Goal: Task Accomplishment & Management: Complete application form

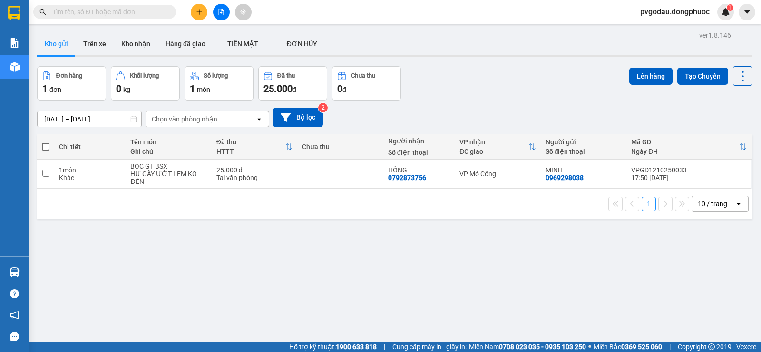
click at [154, 8] on input "text" at bounding box center [108, 12] width 112 height 10
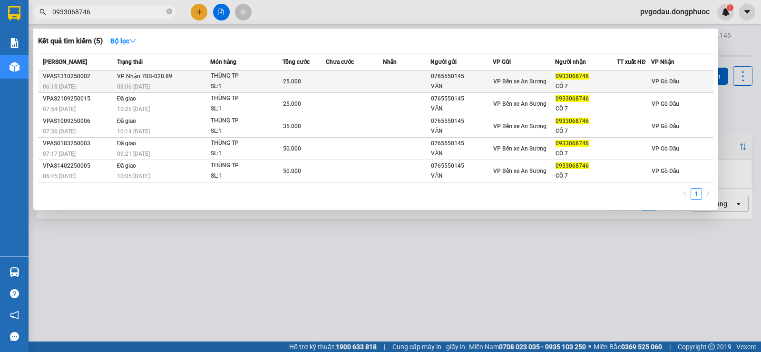
type input "0933068746"
click at [237, 78] on div "THÙNG TP" at bounding box center [246, 76] width 71 height 10
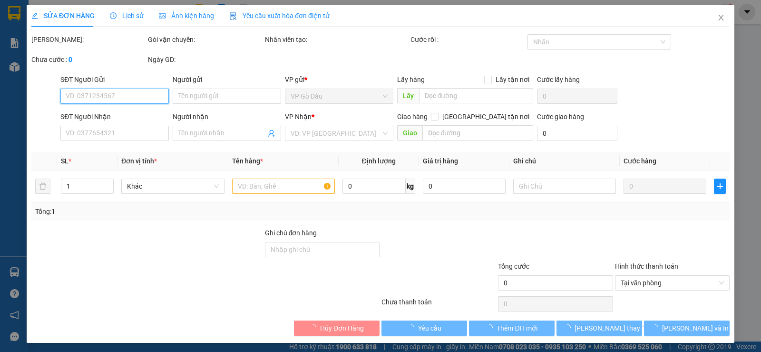
type input "0765550145"
type input "VĂN"
type input "0933068746"
type input "CÔ 7"
type input "25.000"
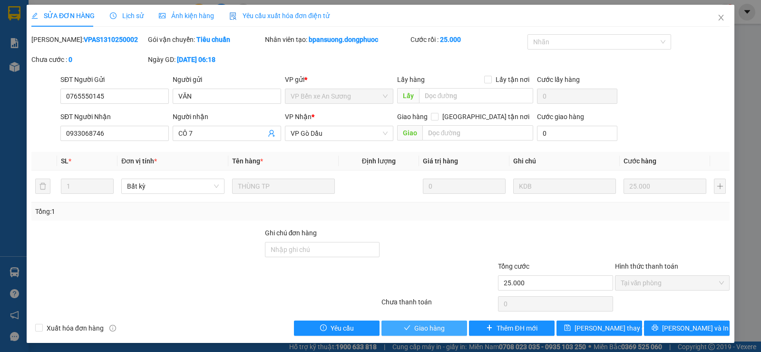
click at [426, 330] on span "Giao hàng" at bounding box center [429, 327] width 30 height 10
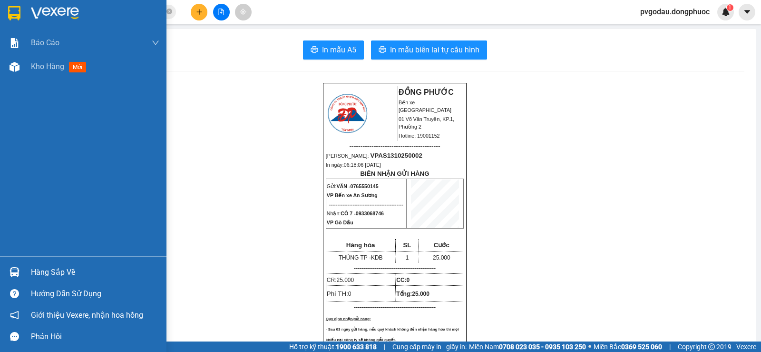
click at [39, 262] on div "Hàng sắp về" at bounding box center [83, 271] width 166 height 21
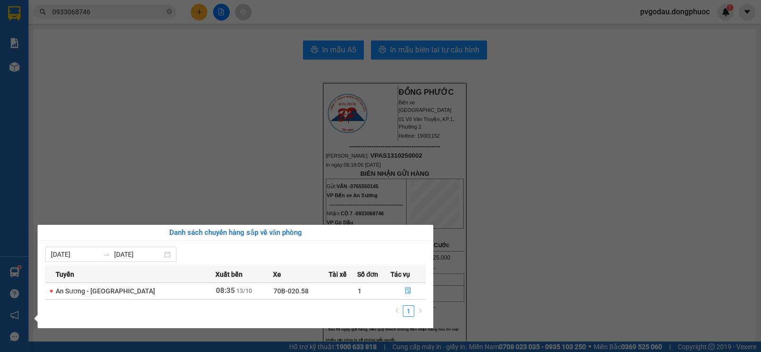
click at [17, 269] on div "Báo cáo Mẫu 1: Báo cáo dòng tiền theo nhân viên Mẫu 1: Báo cáo dòng tiền theo n…" at bounding box center [14, 176] width 29 height 352
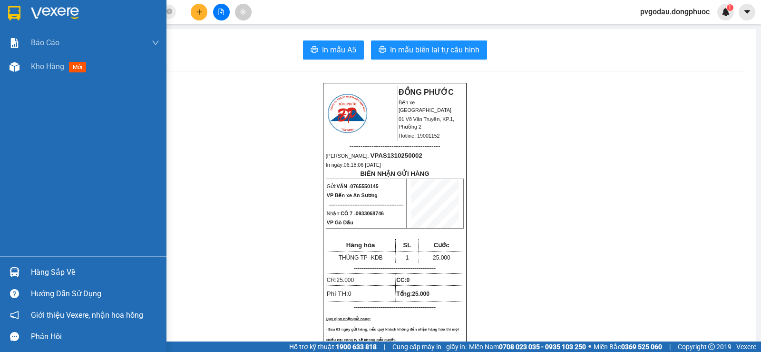
click at [21, 269] on div at bounding box center [14, 272] width 17 height 17
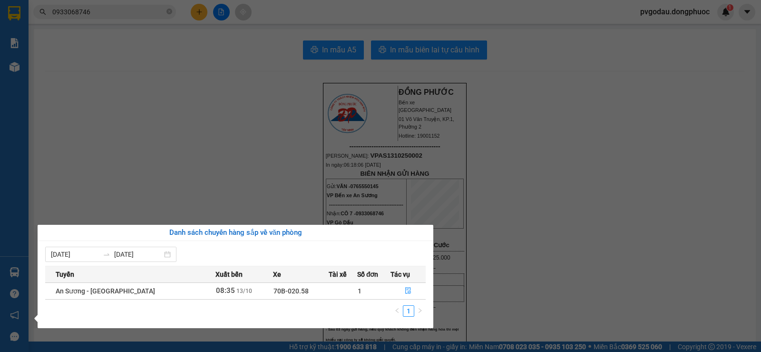
drag, startPoint x: 143, startPoint y: 177, endPoint x: 200, endPoint y: 132, distance: 72.4
click at [144, 177] on section "Kết quả tìm kiếm ( 5 ) Bộ lọc Mã ĐH Trạng thái Món hàng Tổng cước Chưa cước Nhã…" at bounding box center [380, 176] width 761 height 352
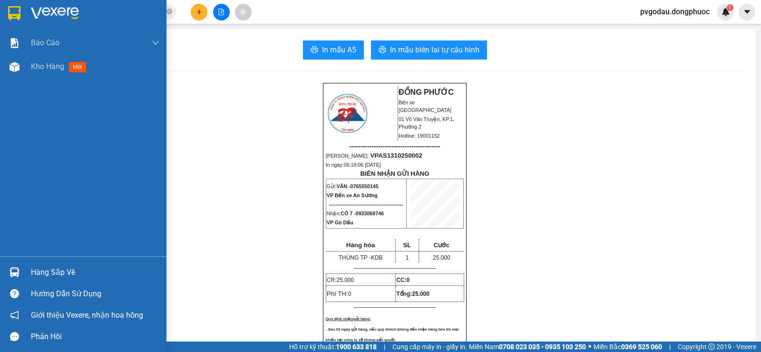
click at [17, 265] on div at bounding box center [14, 272] width 17 height 17
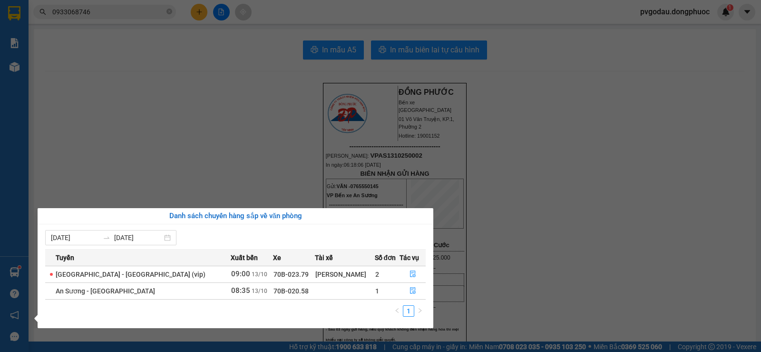
click at [27, 181] on div "Báo cáo Mẫu 1: Báo cáo dòng tiền theo nhân viên Mẫu 1: Báo cáo dòng tiền theo n…" at bounding box center [14, 176] width 29 height 352
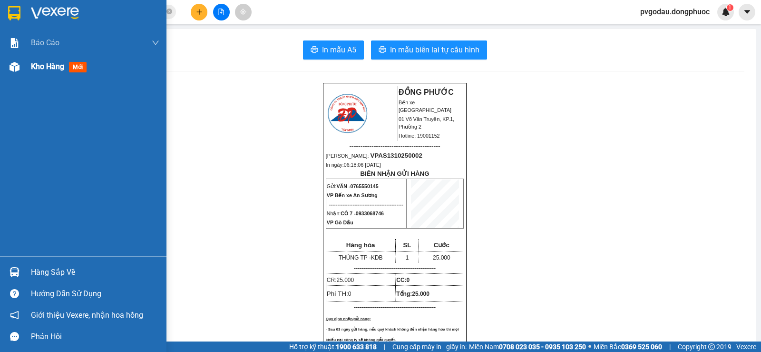
click at [40, 76] on div "Kho hàng mới" at bounding box center [95, 67] width 128 height 24
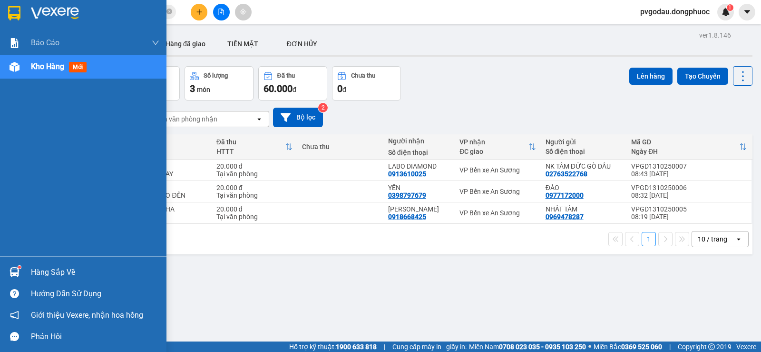
click at [63, 268] on div "Hàng sắp về" at bounding box center [95, 272] width 128 height 14
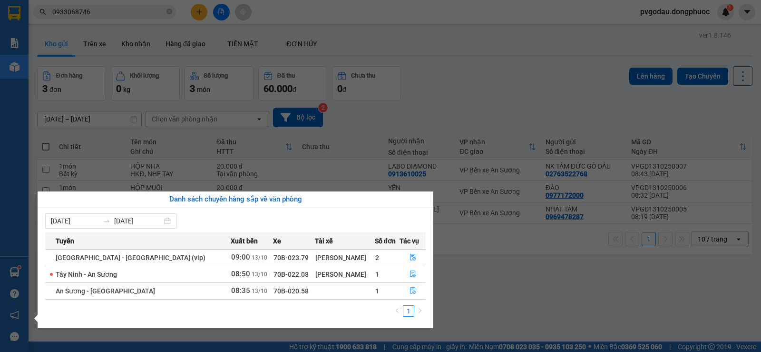
click at [131, 16] on section "Kết quả tìm kiếm ( 5 ) Bộ lọc Mã ĐH Trạng thái Món hàng Tổng cước Chưa cước Nhã…" at bounding box center [380, 176] width 761 height 352
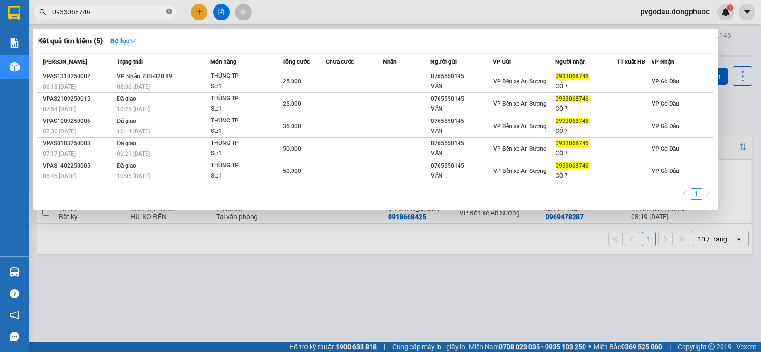
click at [170, 10] on icon "close-circle" at bounding box center [169, 12] width 6 height 6
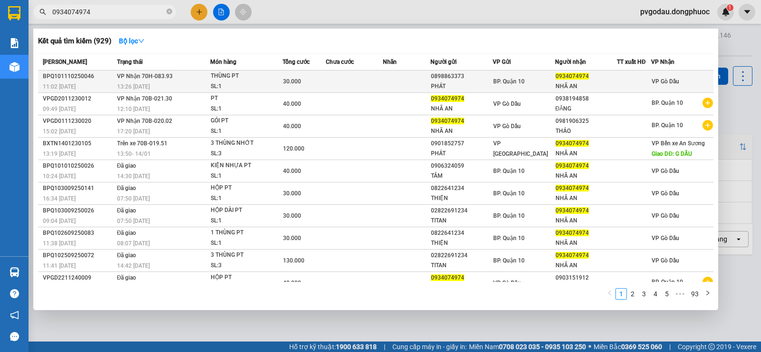
type input "0934074974"
click at [235, 85] on div "SL: 1" at bounding box center [246, 86] width 71 height 10
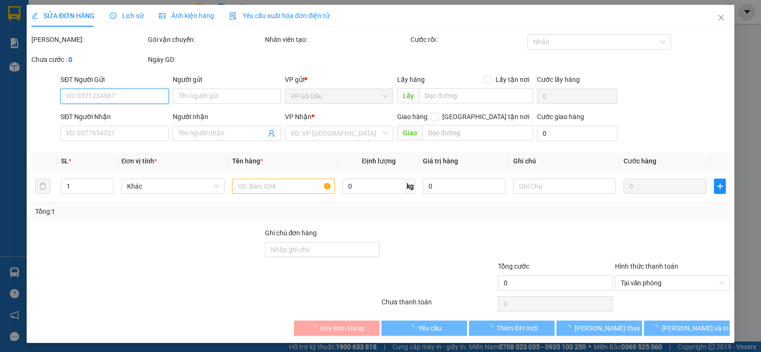
type input "0898863373"
type input "PHÁT"
type input "0934074974"
type input "NHÃ AN"
type input "30.000"
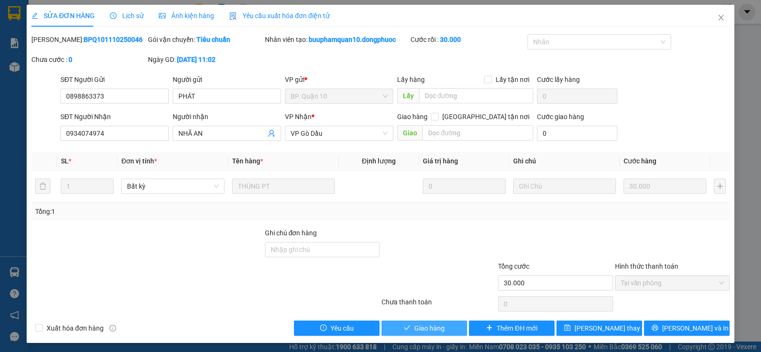
click at [420, 327] on span "Giao hàng" at bounding box center [429, 327] width 30 height 10
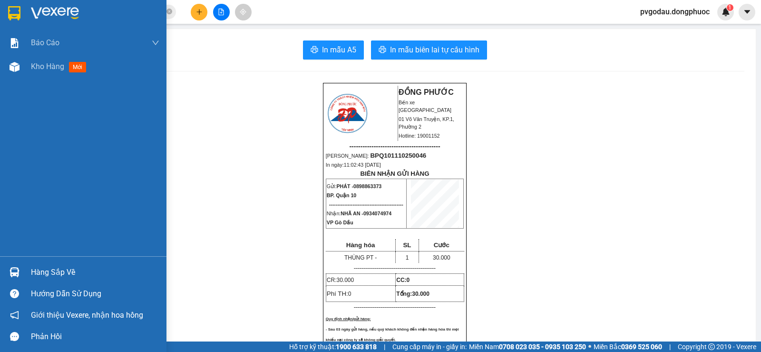
click at [44, 272] on div "Hàng sắp về" at bounding box center [95, 272] width 128 height 14
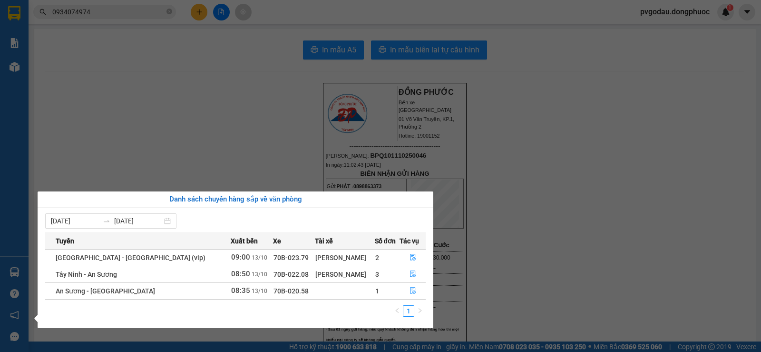
click at [192, 117] on section "Kết quả tìm kiếm ( 929 ) Bộ lọc Mã ĐH Trạng thái Món hàng Tổng cước Chưa cước N…" at bounding box center [380, 176] width 761 height 352
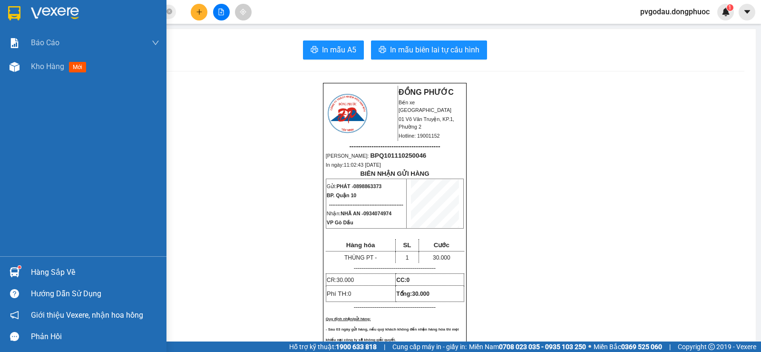
click at [32, 264] on div "Hàng sắp về" at bounding box center [83, 271] width 166 height 21
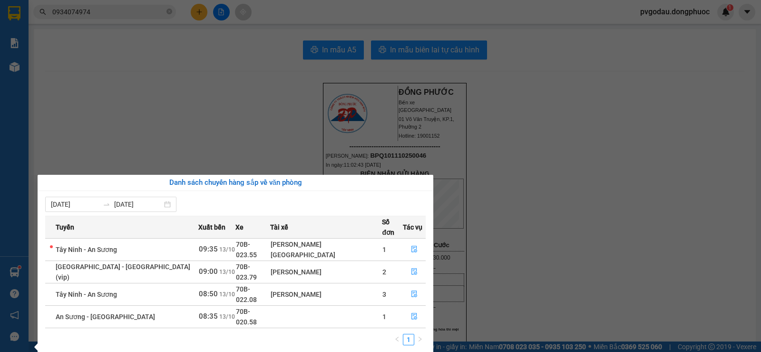
click at [175, 109] on section "Kết quả tìm kiếm ( 929 ) Bộ lọc Mã ĐH Trạng thái Món hàng Tổng cước Chưa cước N…" at bounding box center [380, 176] width 761 height 352
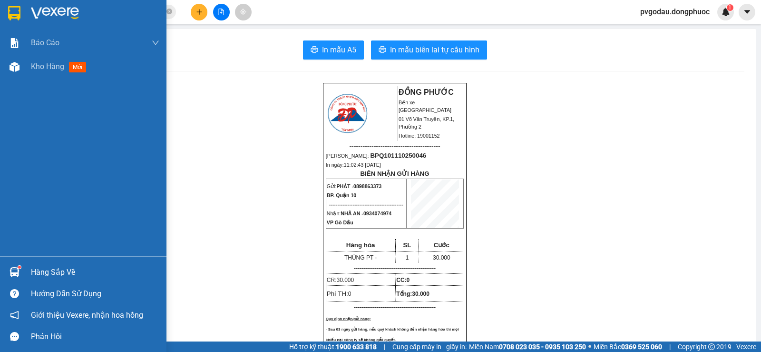
click at [11, 268] on img at bounding box center [15, 272] width 10 height 10
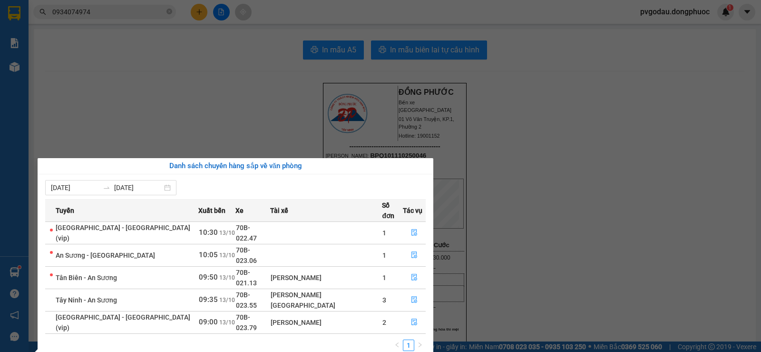
drag, startPoint x: 176, startPoint y: 51, endPoint x: 174, endPoint y: 28, distance: 23.4
click at [174, 40] on section "Kết quả tìm kiếm ( 929 ) Bộ lọc Mã ĐH Trạng thái Món hàng Tổng cước Chưa cước N…" at bounding box center [380, 176] width 761 height 352
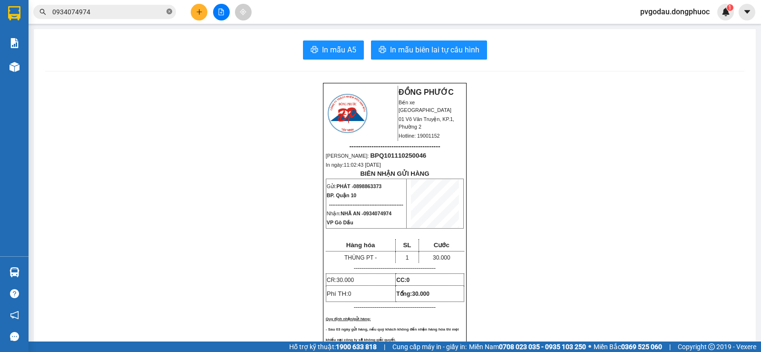
click at [167, 11] on icon "close-circle" at bounding box center [169, 12] width 6 height 6
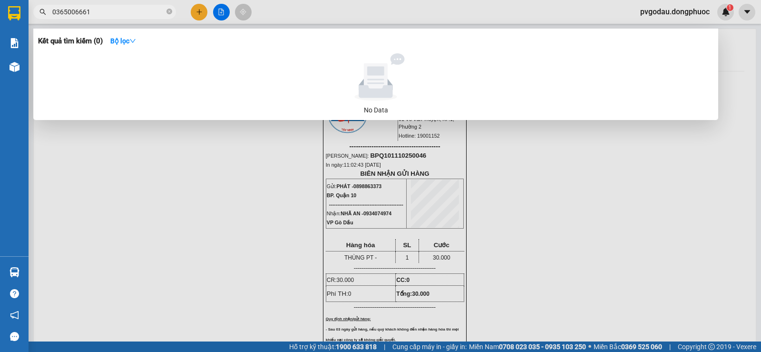
type input "0365006661"
click at [170, 10] on icon "close-circle" at bounding box center [169, 12] width 6 height 6
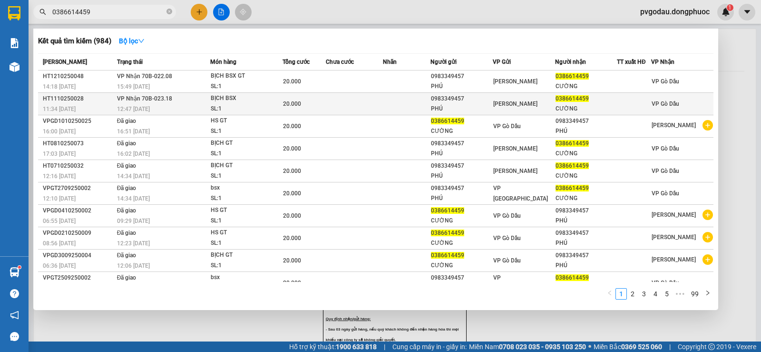
type input "0386614459"
click at [235, 105] on div "SL: 1" at bounding box center [246, 109] width 71 height 10
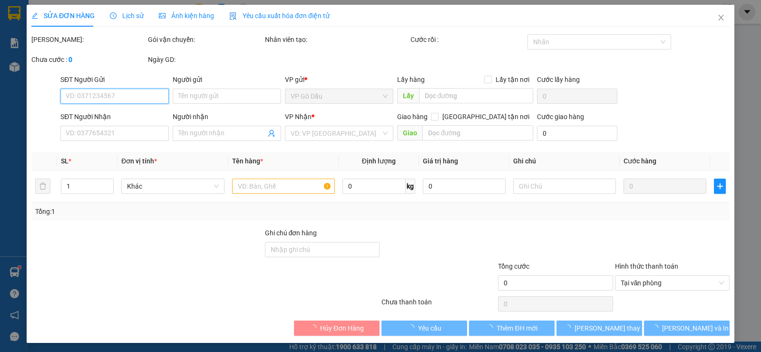
type input "0983349457"
type input "PHÚ"
type input "0386614459"
type input "CƯỜNG"
type input "20.000"
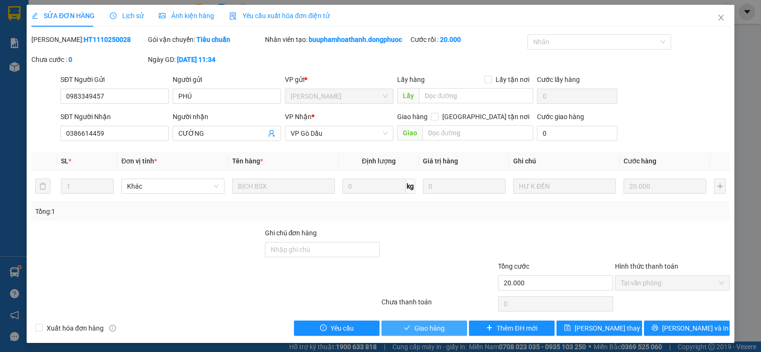
click at [415, 330] on span "Giao hàng" at bounding box center [429, 327] width 30 height 10
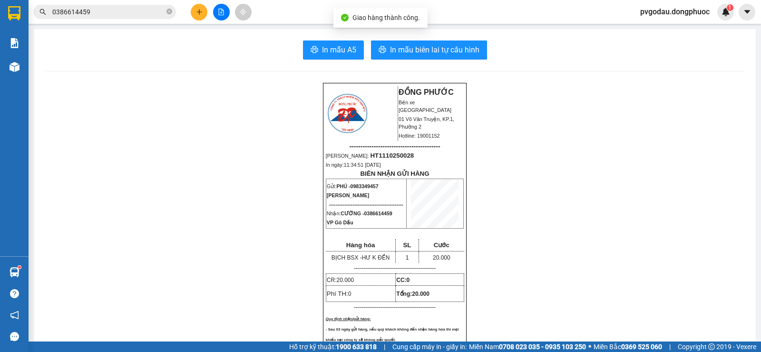
click at [105, 13] on input "0386614459" at bounding box center [108, 12] width 112 height 10
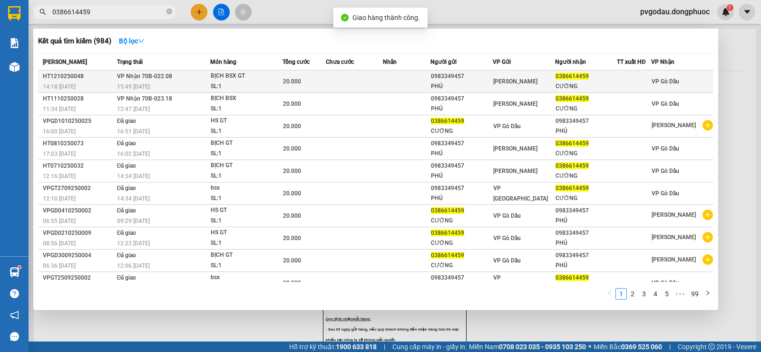
click at [157, 78] on span "VP Nhận 70B-022.08" at bounding box center [144, 76] width 55 height 7
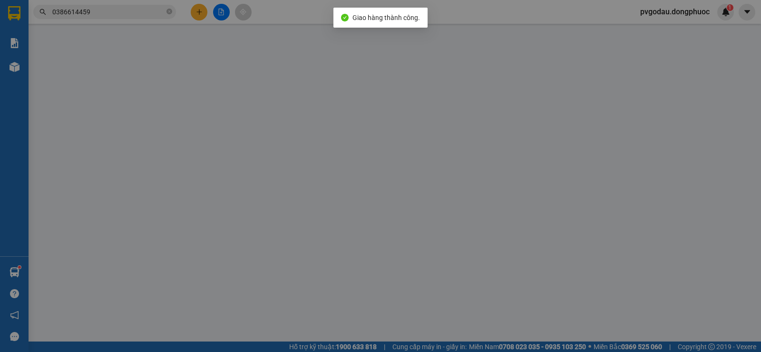
type input "0983349457"
type input "PHÚ"
type input "0386614459"
type input "CƯỜNG"
type input "20.000"
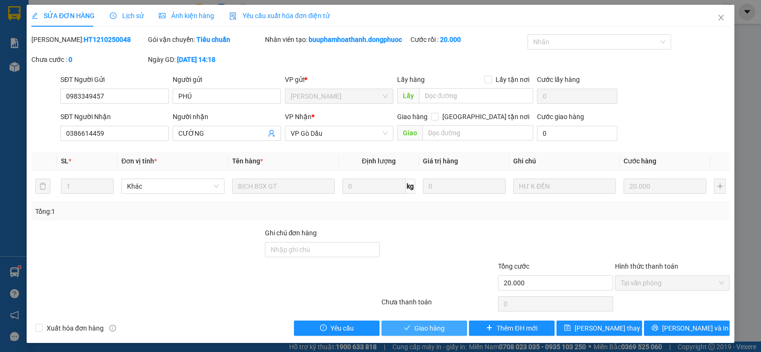
click at [414, 329] on span "Giao hàng" at bounding box center [429, 327] width 30 height 10
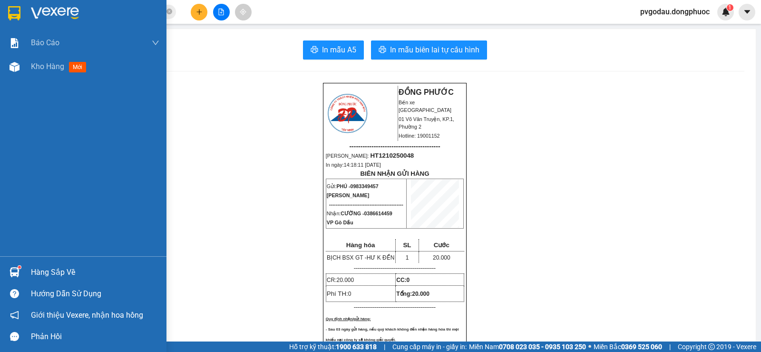
click at [17, 268] on img at bounding box center [15, 272] width 10 height 10
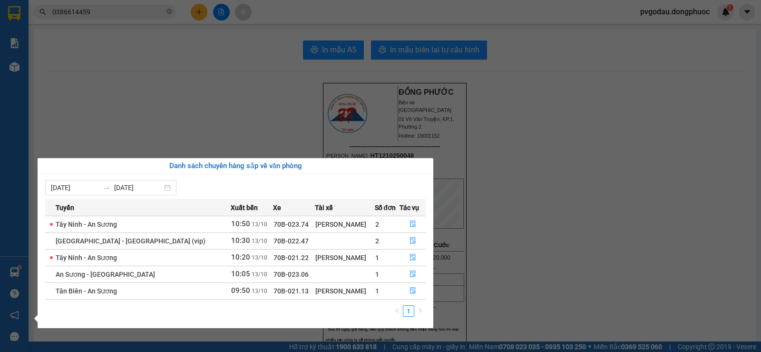
click at [216, 91] on section "Kết quả tìm kiếm ( 984 ) Bộ lọc Mã ĐH Trạng thái Món hàng Tổng cước Chưa cước N…" at bounding box center [380, 176] width 761 height 352
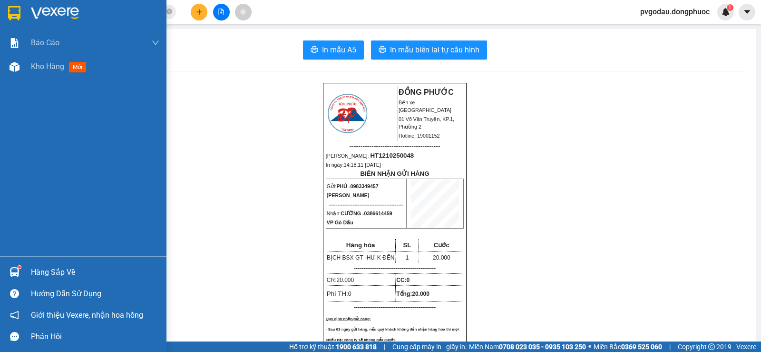
click at [27, 277] on div "Hàng sắp về" at bounding box center [83, 271] width 166 height 21
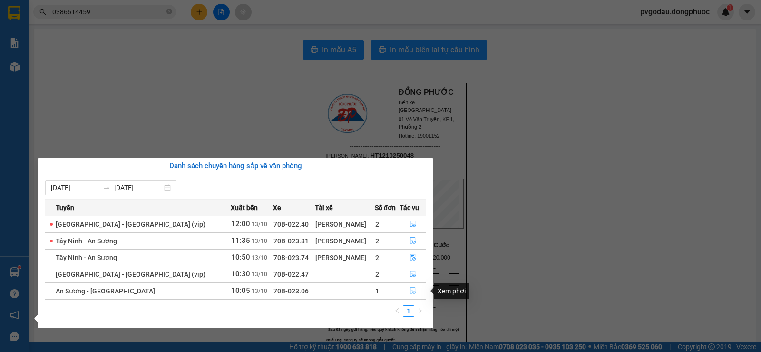
click at [404, 286] on button "button" at bounding box center [412, 290] width 25 height 15
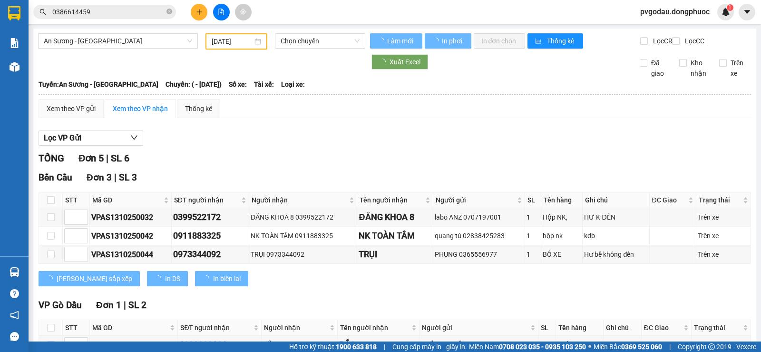
type input "[DATE]"
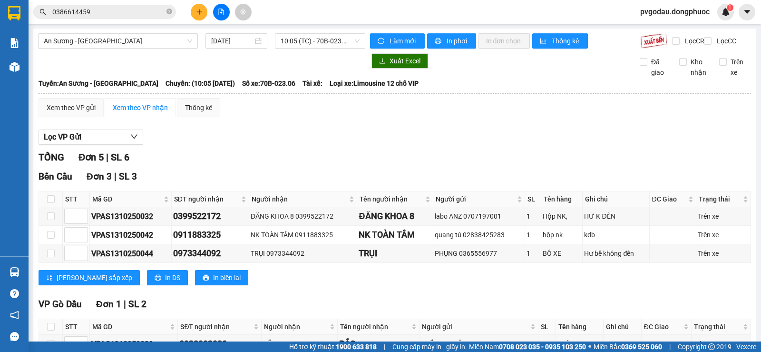
scroll to position [159, 0]
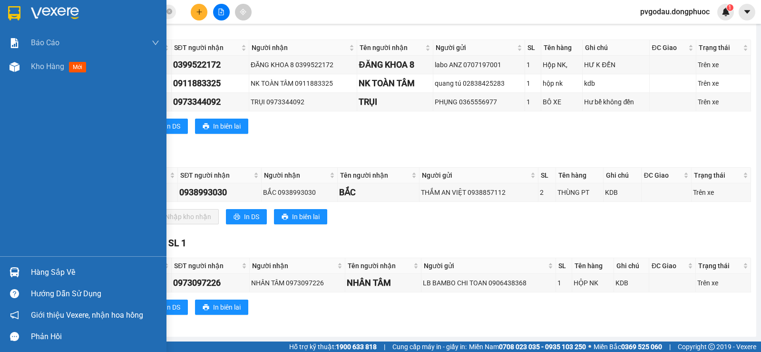
click at [34, 266] on div "Hàng sắp về" at bounding box center [95, 272] width 128 height 14
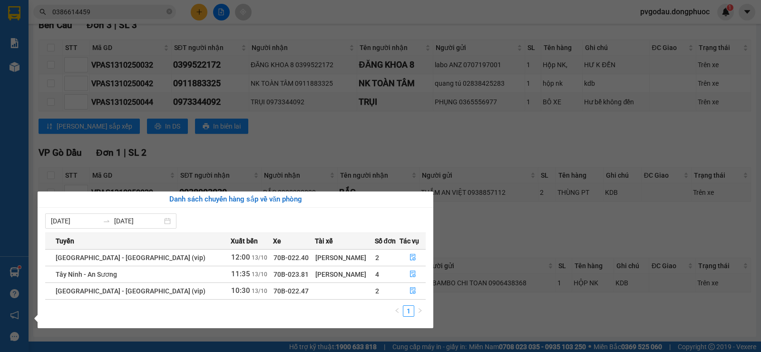
click at [455, 314] on section "Kết quả tìm kiếm ( 984 ) Bộ lọc Mã ĐH Trạng thái Món hàng Tổng cước Chưa cước N…" at bounding box center [380, 176] width 761 height 352
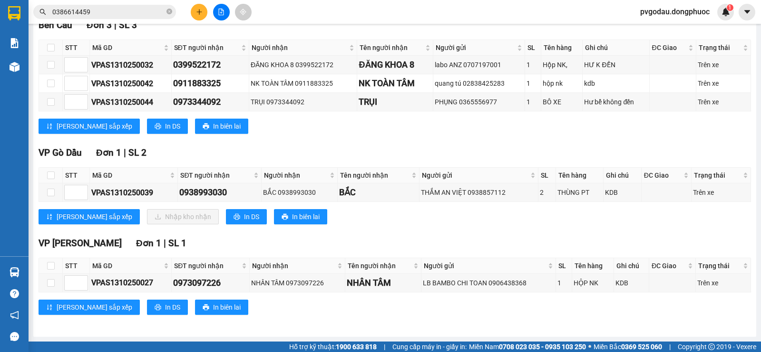
click at [451, 315] on div "VP [GEOGRAPHIC_DATA] 1 | SL 1 STT Mã GD SĐT người nhận Người nhận Tên người nhậ…" at bounding box center [395, 279] width 713 height 86
click at [202, 13] on icon "plus" at bounding box center [199, 12] width 7 height 7
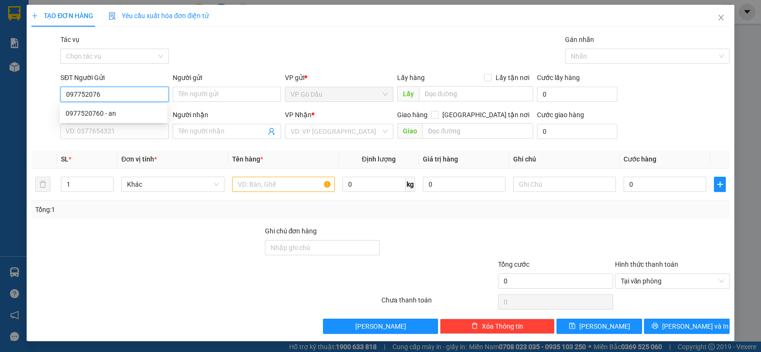
type input "0977520760"
click at [120, 116] on div "0977520760 - an" at bounding box center [114, 113] width 96 height 10
type input "an"
type input "0987783305"
type input "UY"
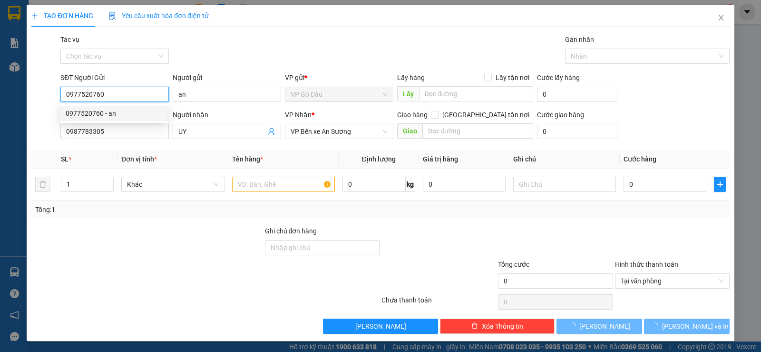
type input "150.000"
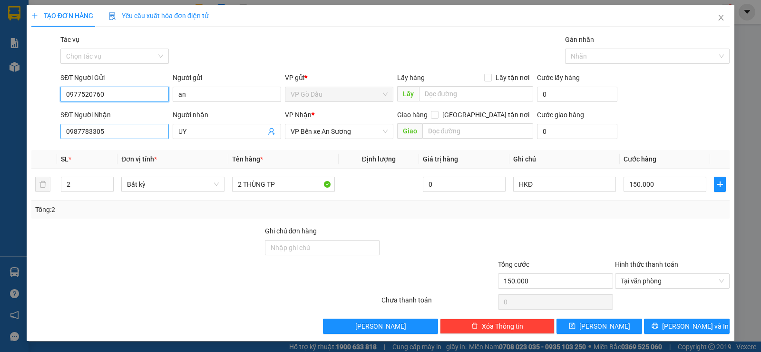
type input "0977520760"
click at [109, 126] on input "0987783305" at bounding box center [114, 131] width 108 height 15
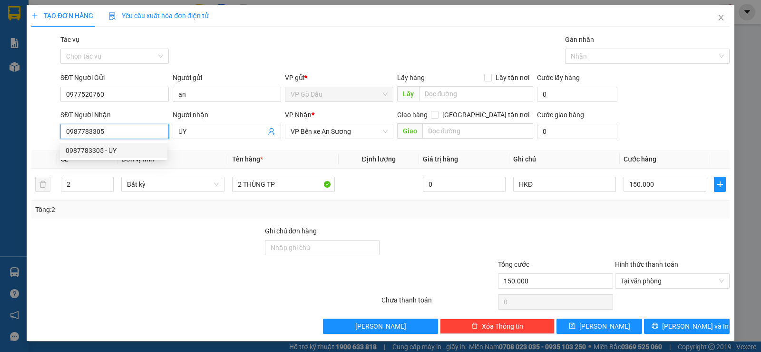
drag, startPoint x: 122, startPoint y: 129, endPoint x: 54, endPoint y: 129, distance: 68.0
click at [54, 129] on div "SĐT Người Nhận 0987783305 Người nhận UY VP Nhận * VP Bến xe An Sương Giao hàng …" at bounding box center [380, 125] width 700 height 33
type input "0387186675"
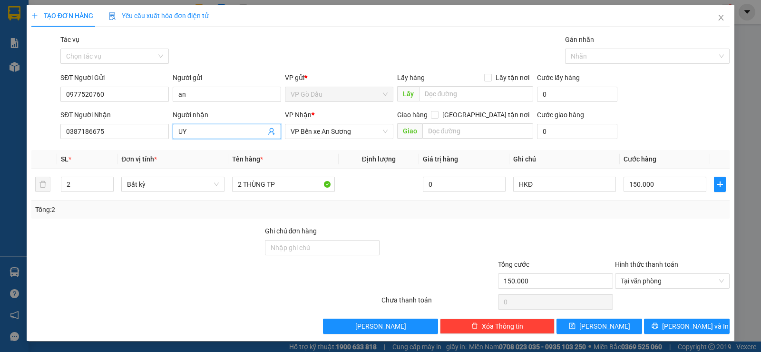
drag, startPoint x: 178, startPoint y: 129, endPoint x: 169, endPoint y: 129, distance: 8.6
click at [171, 129] on div "Người nhận UY UY" at bounding box center [227, 125] width 112 height 33
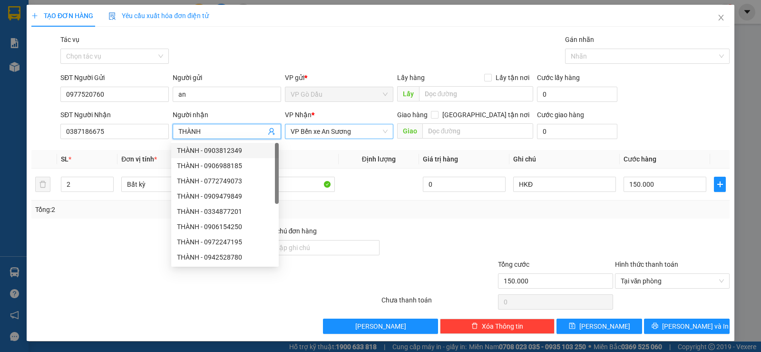
click at [364, 129] on span "VP Bến xe An Sương" at bounding box center [339, 131] width 97 height 14
type input "THÀNH"
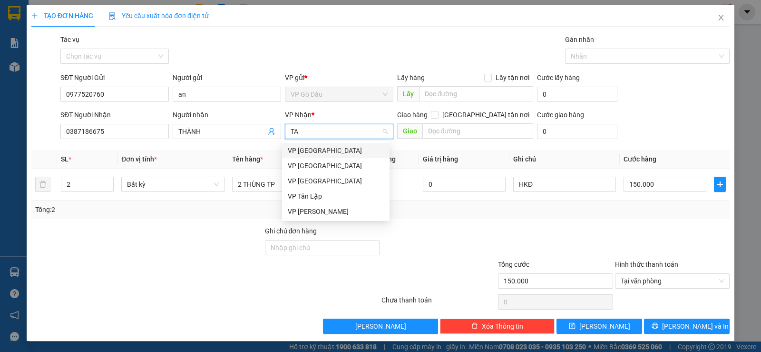
type input "TAY"
click at [345, 146] on div "VP [GEOGRAPHIC_DATA]" at bounding box center [336, 150] width 96 height 10
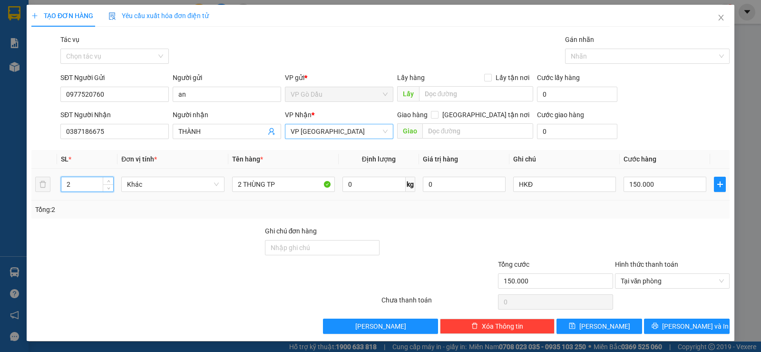
click at [49, 184] on tr "2 Khác 2 THÙNG TP 0 kg 0 HKĐ 150.000" at bounding box center [380, 184] width 698 height 32
type input "1"
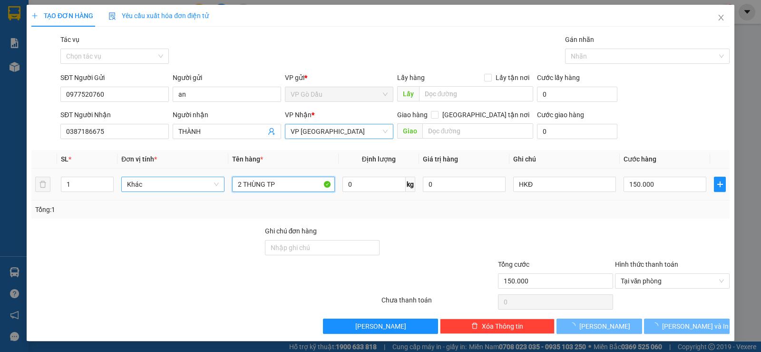
drag, startPoint x: 234, startPoint y: 179, endPoint x: 205, endPoint y: 182, distance: 29.1
click at [205, 182] on tr "1 Khác 2 THÙNG TP 0 kg 0 HKĐ 150.000" at bounding box center [380, 184] width 698 height 32
type input "0"
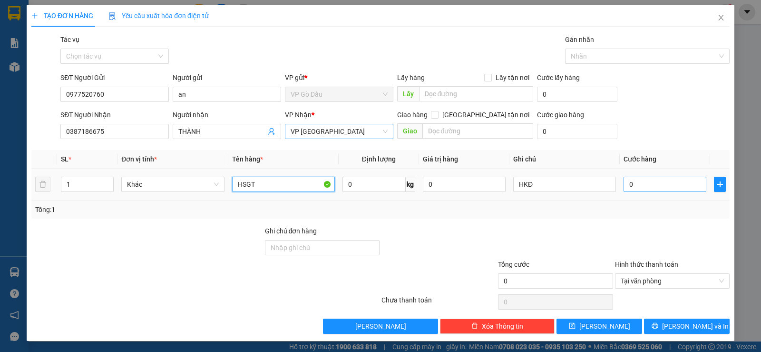
type input "HSGT"
click at [633, 188] on input "0" at bounding box center [665, 183] width 83 height 15
type input "2"
type input "20"
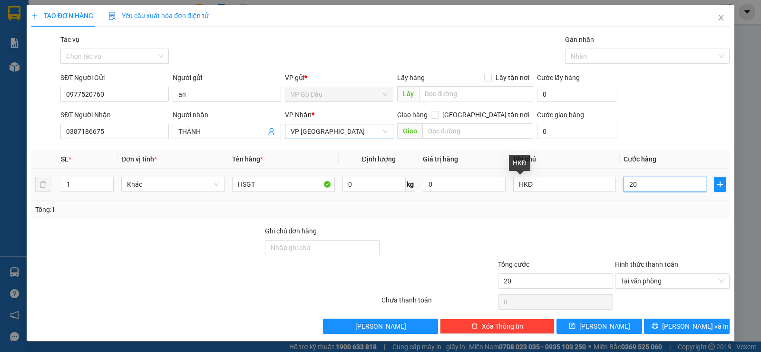
type input "20"
click at [594, 221] on div "Transit Pickup Surcharge Ids Transit Deliver Surcharge Ids Transit Deliver Surc…" at bounding box center [380, 183] width 698 height 299
type input "20.000"
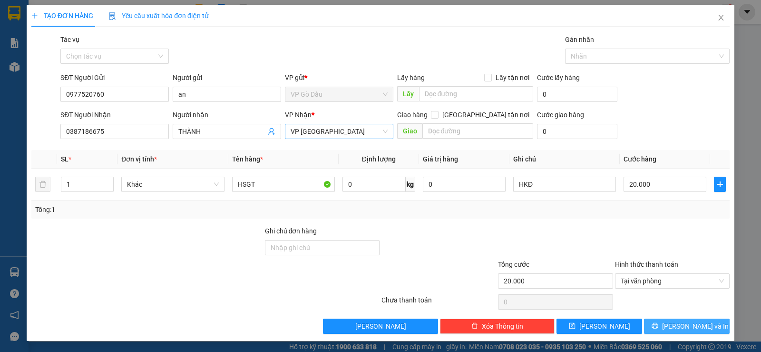
click at [685, 325] on span "[PERSON_NAME] và In" at bounding box center [695, 326] width 67 height 10
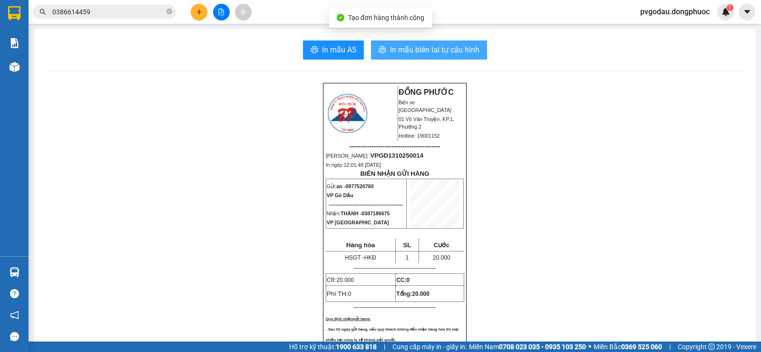
click at [412, 53] on span "In mẫu biên lai tự cấu hình" at bounding box center [434, 50] width 89 height 12
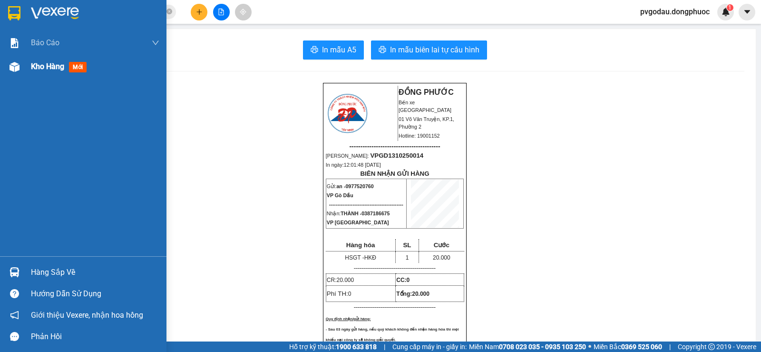
click at [51, 70] on span "Kho hàng" at bounding box center [47, 66] width 33 height 9
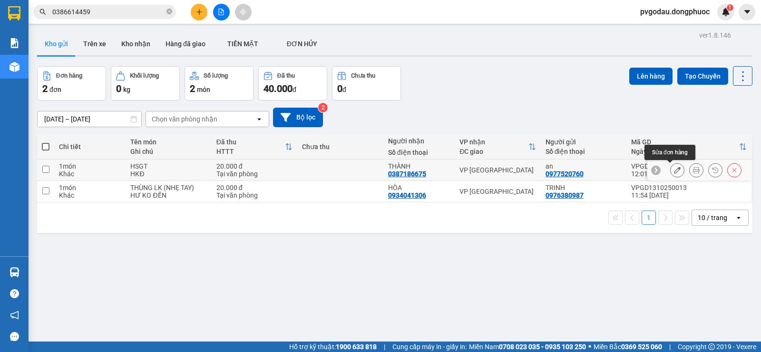
click at [674, 168] on icon at bounding box center [677, 169] width 7 height 7
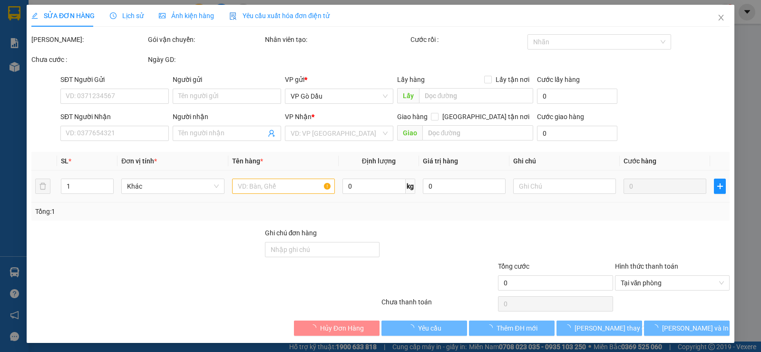
type input "0977520760"
type input "an"
type input "0387186675"
type input "THÀNH"
type input "20.000"
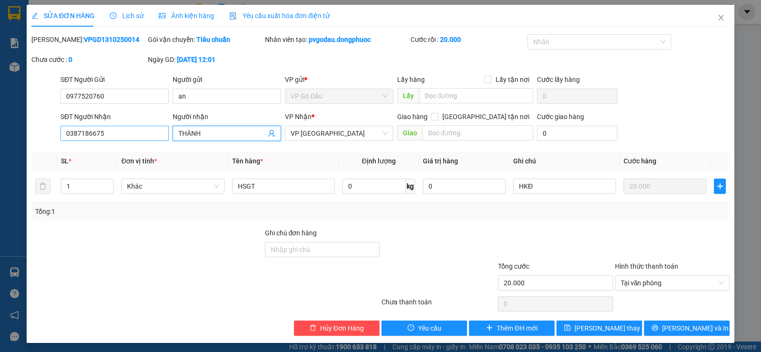
drag, startPoint x: 221, startPoint y: 135, endPoint x: 166, endPoint y: 133, distance: 54.8
click at [166, 133] on div "SĐT Người Nhận 0387186675 Người nhận THÀNH THÀNH VP Nhận * VP [GEOGRAPHIC_DATA]…" at bounding box center [395, 127] width 673 height 33
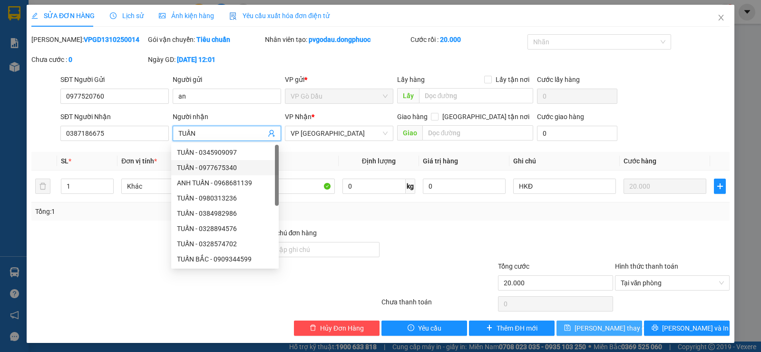
type input "TUẤN"
click at [594, 328] on span "[PERSON_NAME] thay đổi" at bounding box center [613, 327] width 76 height 10
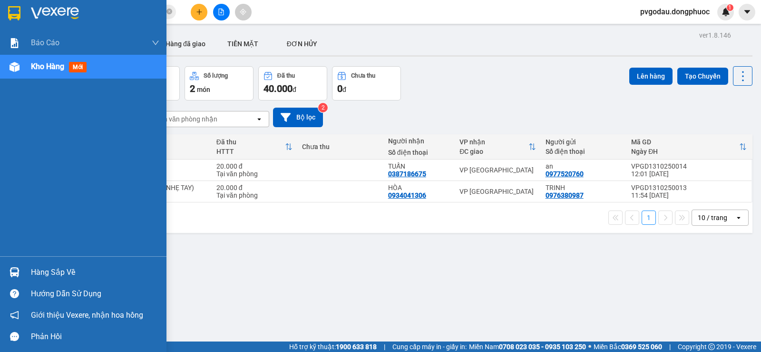
click at [22, 274] on div at bounding box center [14, 272] width 17 height 17
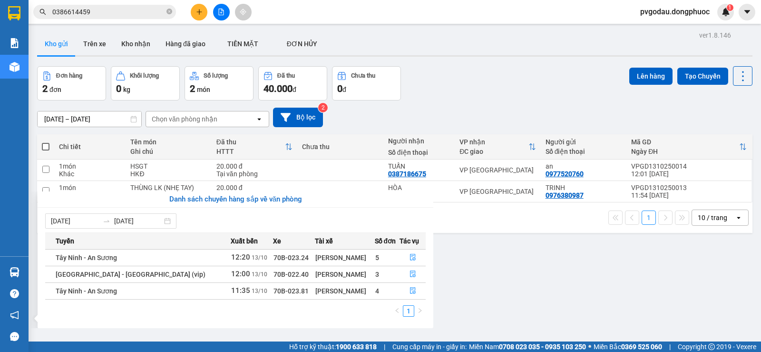
click at [112, 93] on section "Kết quả tìm kiếm ( 984 ) Bộ lọc Mã ĐH Trạng thái Món hàng Tổng cước Chưa cước N…" at bounding box center [380, 176] width 761 height 352
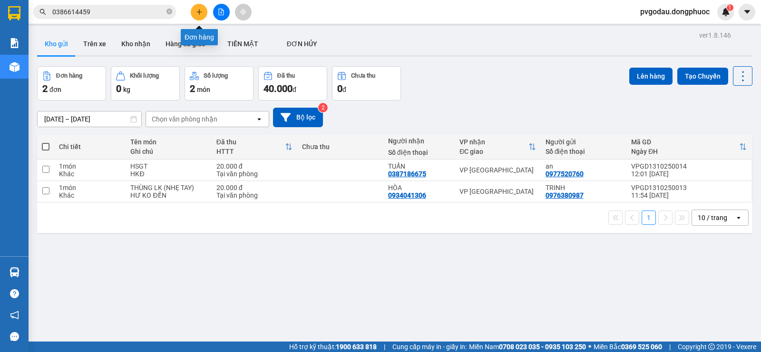
click at [197, 18] on button at bounding box center [199, 12] width 17 height 17
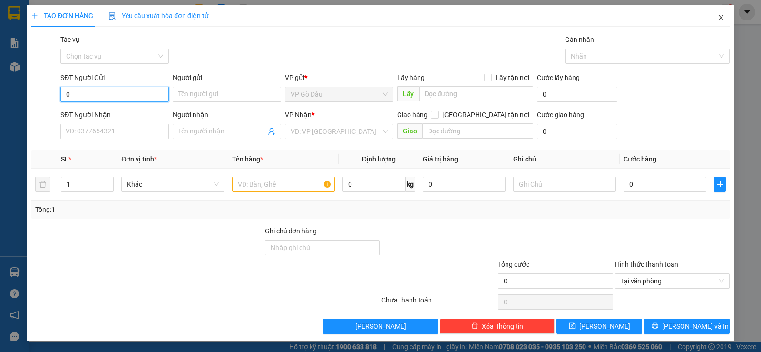
type input "0"
click at [711, 22] on span "Close" at bounding box center [721, 18] width 27 height 27
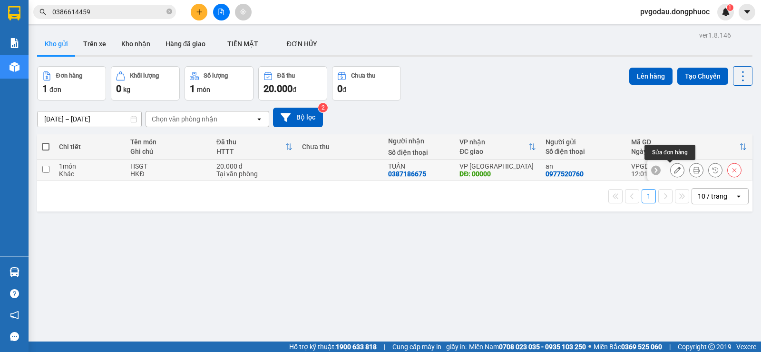
click at [674, 173] on icon at bounding box center [677, 169] width 7 height 7
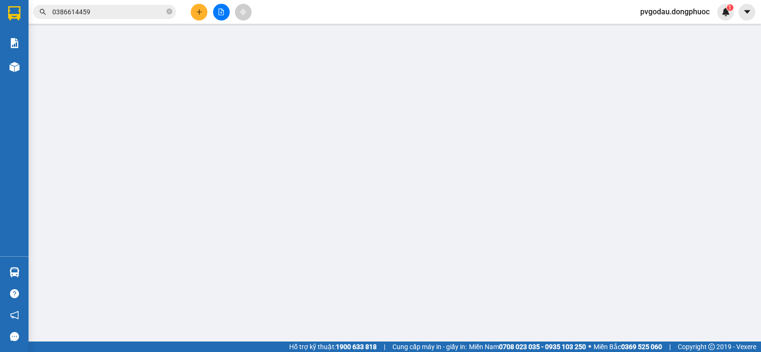
type input "0977520760"
type input "an"
type input "0387186675"
type input "TUẤN"
type input "00000"
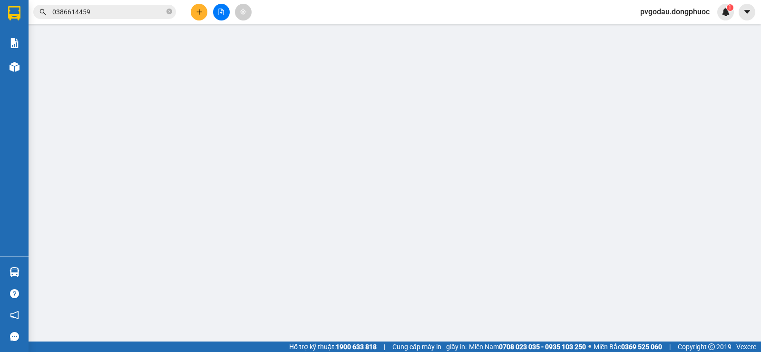
type input "20.000"
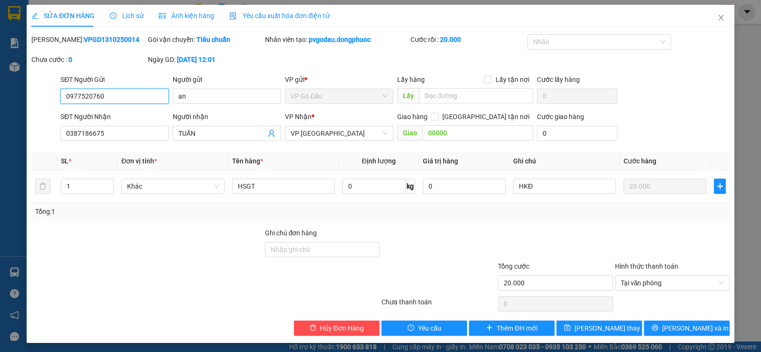
drag, startPoint x: 117, startPoint y: 99, endPoint x: 56, endPoint y: 99, distance: 61.4
click at [56, 99] on div "SĐT Người Gửi 0977520760 0977520760 Người gửi an VP gửi * VP Gò Dầu Lấy hàng Lấ…" at bounding box center [380, 90] width 700 height 33
type input "0349073887"
drag, startPoint x: 201, startPoint y: 94, endPoint x: 155, endPoint y: 95, distance: 46.1
click at [155, 95] on div "SĐT Người Gửi 0349073887 Người gửi an an VP gửi * VP Gò Dầu Lấy hàng Lấy tận nơ…" at bounding box center [395, 90] width 673 height 33
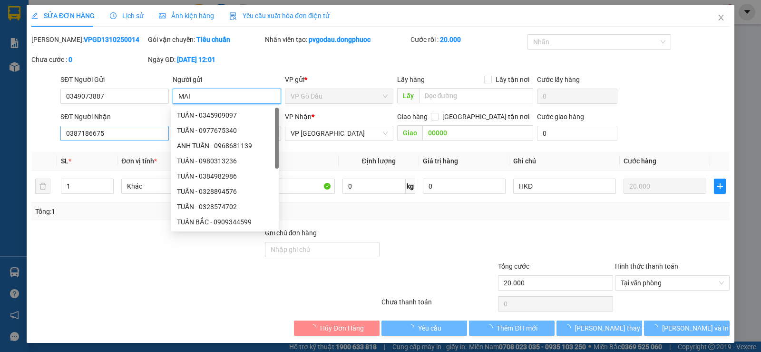
type input "MAI"
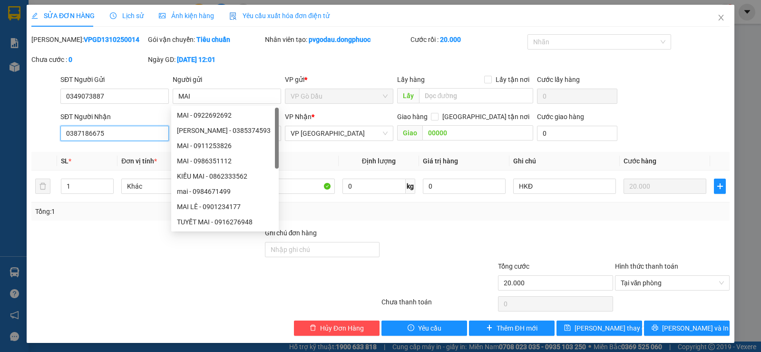
drag, startPoint x: 116, startPoint y: 135, endPoint x: 20, endPoint y: 133, distance: 95.1
click at [20, 133] on div "SỬA ĐƠN HÀNG Lịch sử Ảnh kiện hàng Yêu cầu xuất hóa đơn điện tử Total Paid Fee …" at bounding box center [380, 176] width 761 height 352
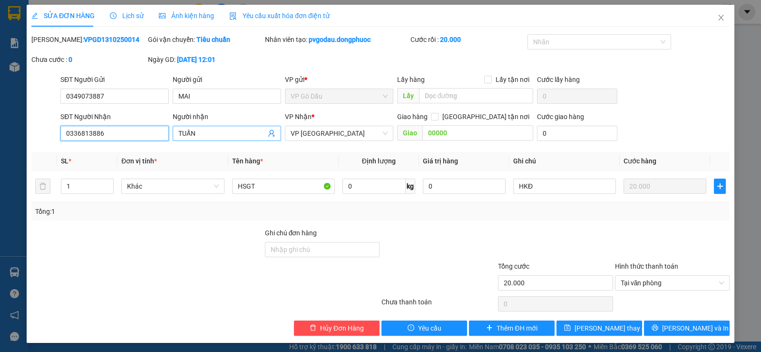
type input "0336813886"
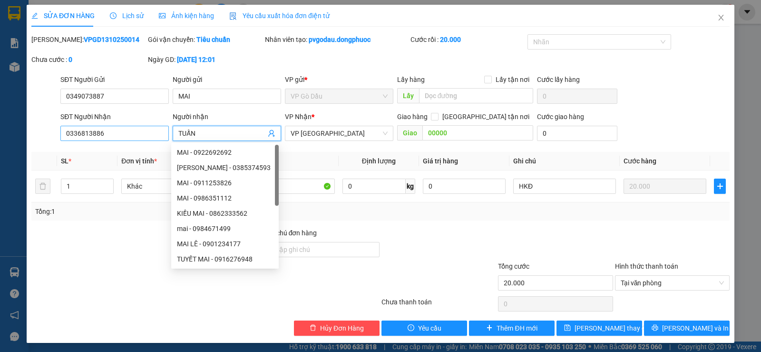
drag, startPoint x: 221, startPoint y: 126, endPoint x: 165, endPoint y: 133, distance: 56.6
click at [151, 131] on div "SĐT Người Nhận 0336813886 Người nhận TUẤN VP Nhận * VP [GEOGRAPHIC_DATA] hàng […" at bounding box center [395, 127] width 673 height 33
drag, startPoint x: 195, startPoint y: 134, endPoint x: 156, endPoint y: 137, distance: 38.2
click at [156, 137] on div "SĐT Người Nhận 0336813886 Người nhận TUẤN VP Nhận * VP [GEOGRAPHIC_DATA] hàng […" at bounding box center [395, 127] width 673 height 33
click at [115, 280] on div at bounding box center [147, 277] width 234 height 33
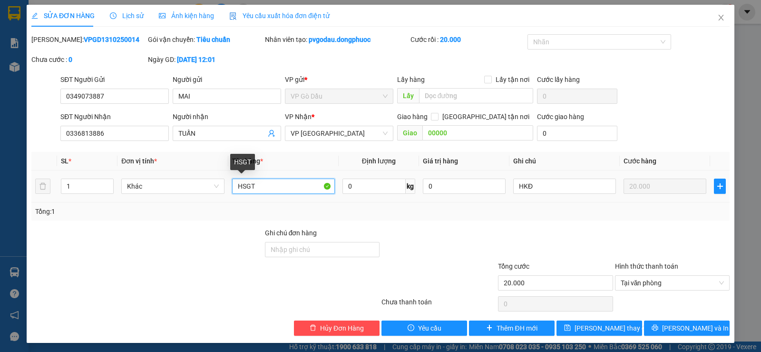
drag, startPoint x: 269, startPoint y: 186, endPoint x: 228, endPoint y: 184, distance: 40.5
click at [228, 184] on td "HSGT" at bounding box center [283, 186] width 110 height 32
click at [335, 131] on span "VP [GEOGRAPHIC_DATA]" at bounding box center [339, 133] width 97 height 14
type input "BỌC ĐỎ(HKK)"
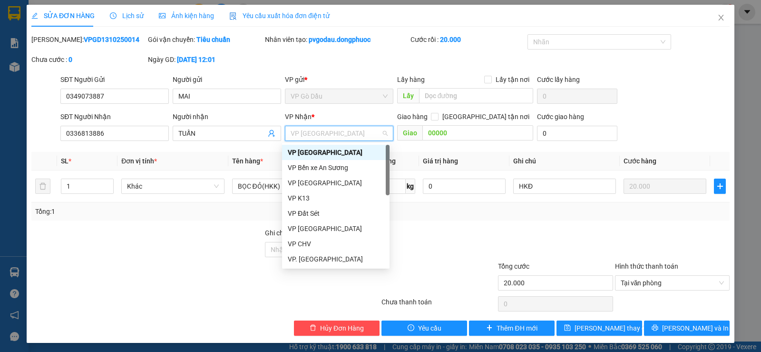
type input "A"
type input "Á"
type input "AS"
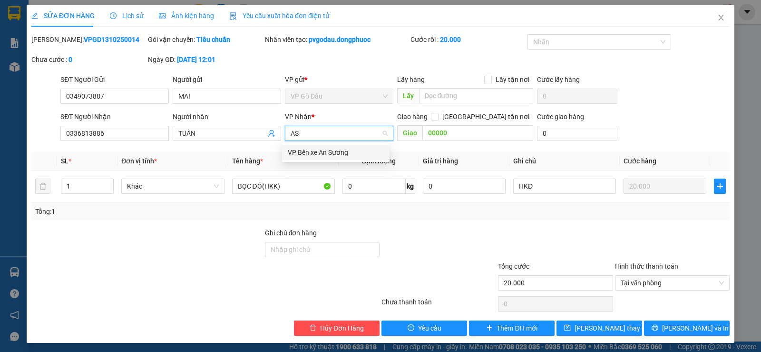
click at [330, 154] on div "VP Bến xe An Sương" at bounding box center [336, 152] width 96 height 10
click at [587, 327] on span "[PERSON_NAME] thay đổi" at bounding box center [613, 327] width 76 height 10
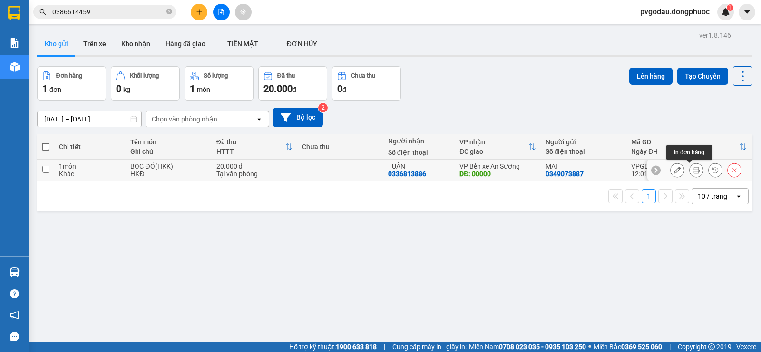
click at [693, 171] on icon at bounding box center [696, 169] width 7 height 7
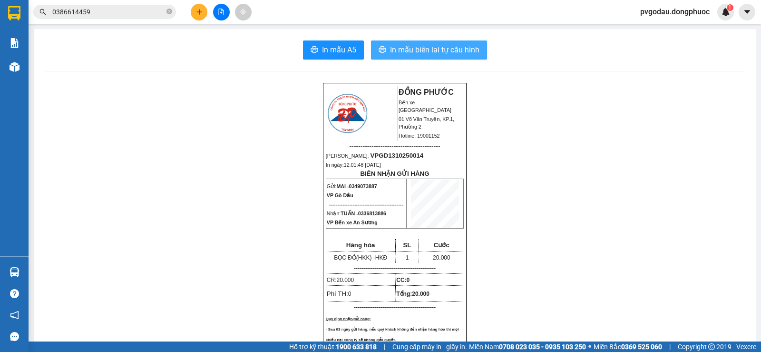
click at [405, 45] on span "In mẫu biên lai tự cấu hình" at bounding box center [434, 50] width 89 height 12
click at [173, 13] on span "0386614459" at bounding box center [104, 12] width 143 height 14
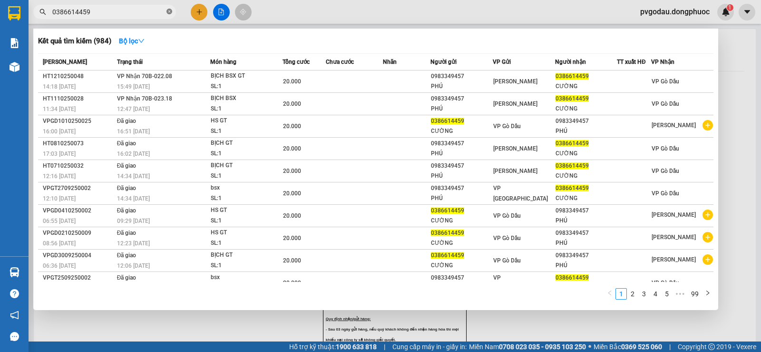
click at [171, 12] on icon "close-circle" at bounding box center [169, 12] width 6 height 6
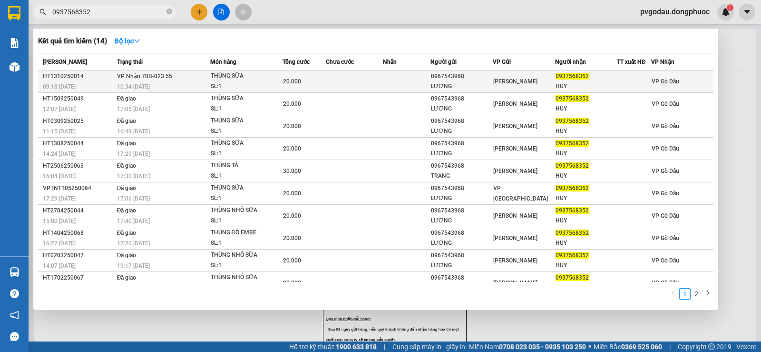
type input "0937568352"
click at [283, 83] on span "20.000" at bounding box center [292, 81] width 18 height 7
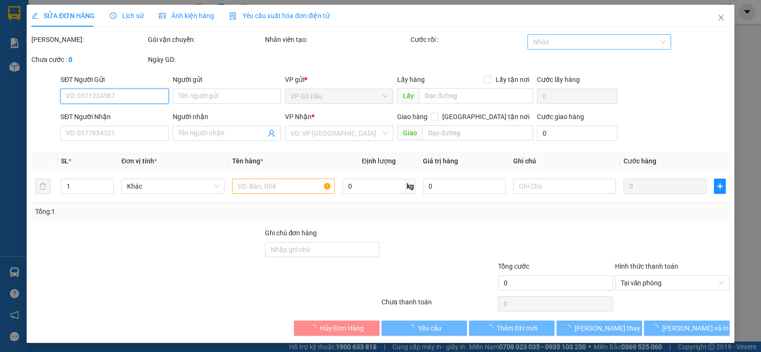
type input "0967543968"
type input "LƯƠNG"
type input "0937568352"
type input "HUY"
type input "20.000"
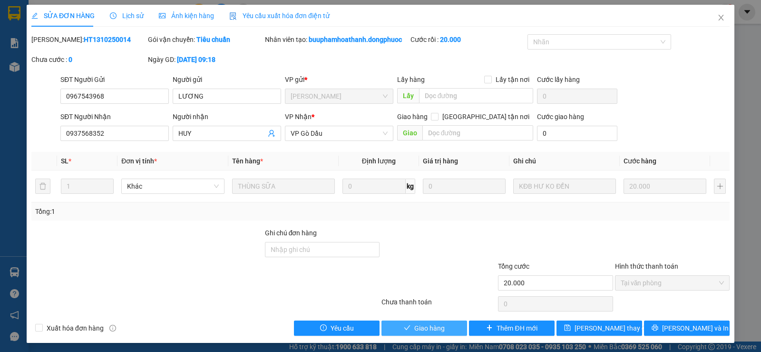
click at [409, 330] on button "Giao hàng" at bounding box center [424, 327] width 86 height 15
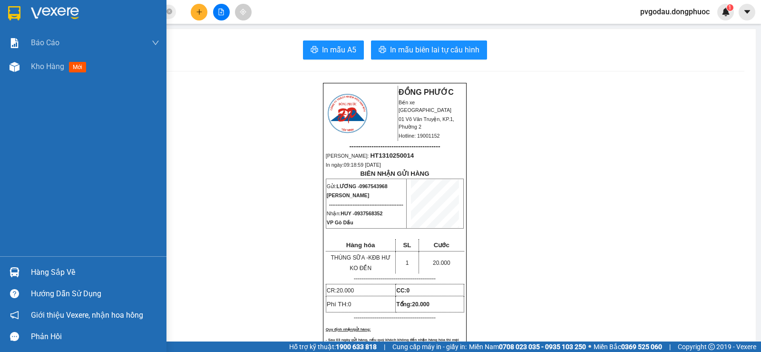
click at [29, 264] on div "Hàng sắp về" at bounding box center [83, 271] width 166 height 21
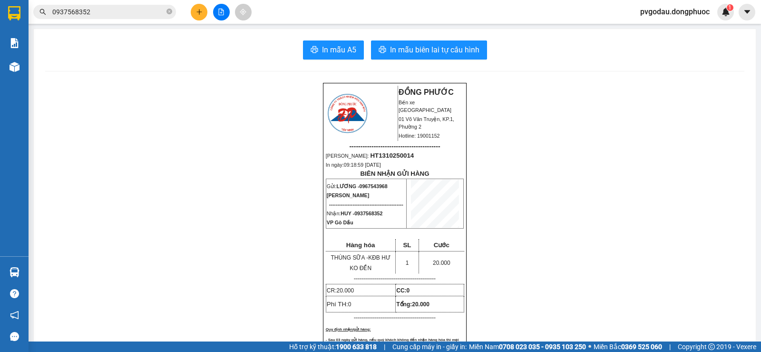
click at [192, 129] on section "Kết quả tìm kiếm ( 14 ) Bộ lọc Mã ĐH Trạng thái Món hàng Tổng cước Chưa cước Nh…" at bounding box center [380, 176] width 761 height 352
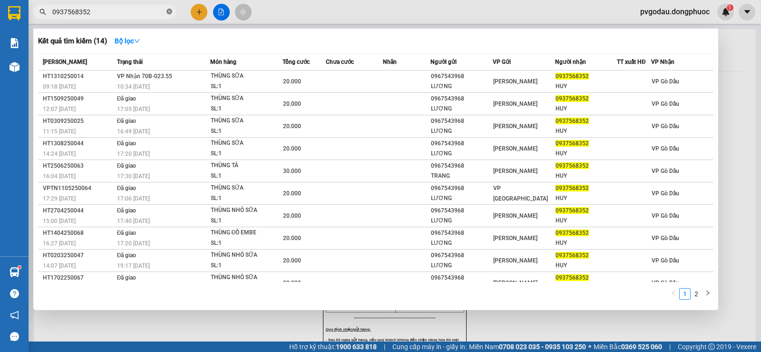
click at [170, 10] on icon "close-circle" at bounding box center [169, 12] width 6 height 6
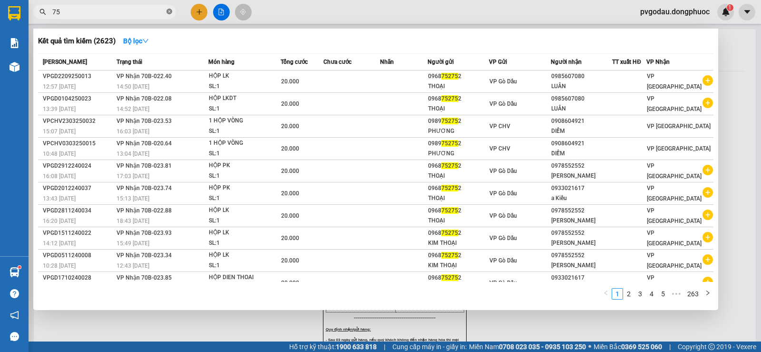
type input "7"
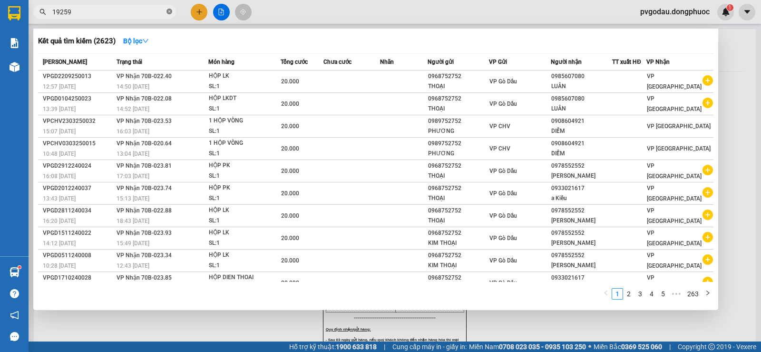
type input "192592"
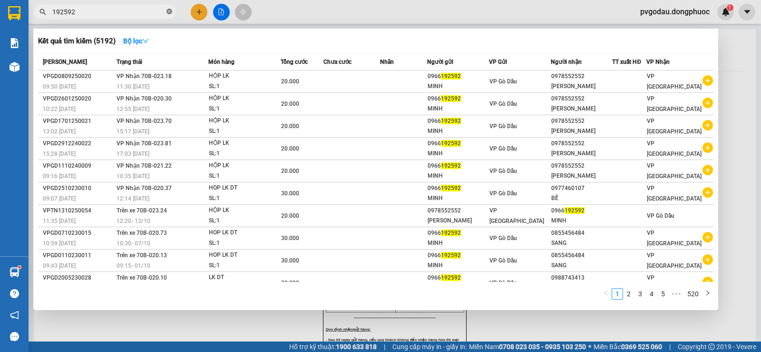
click at [169, 13] on icon "close-circle" at bounding box center [169, 12] width 6 height 6
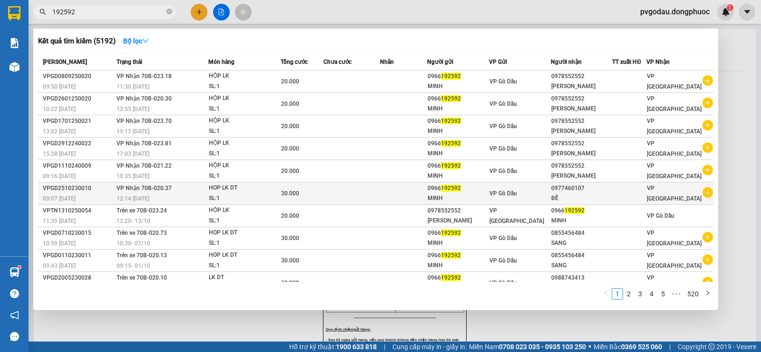
scroll to position [12, 0]
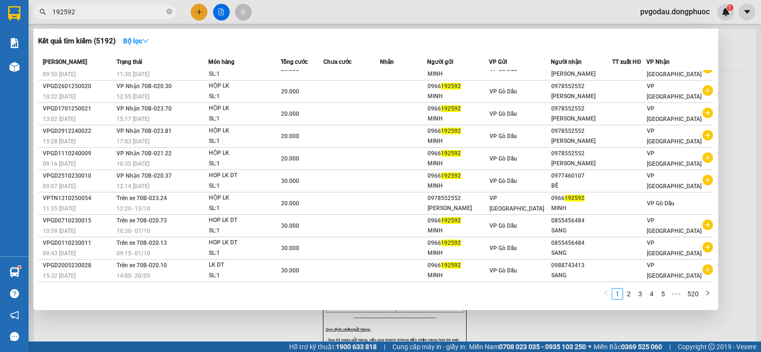
type input "192592"
click at [169, 11] on icon "close-circle" at bounding box center [169, 12] width 6 height 6
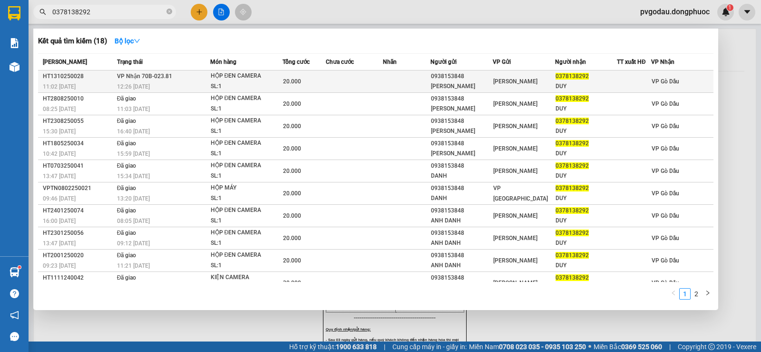
type input "0378138292"
click at [248, 88] on div "SL: 1" at bounding box center [246, 86] width 71 height 10
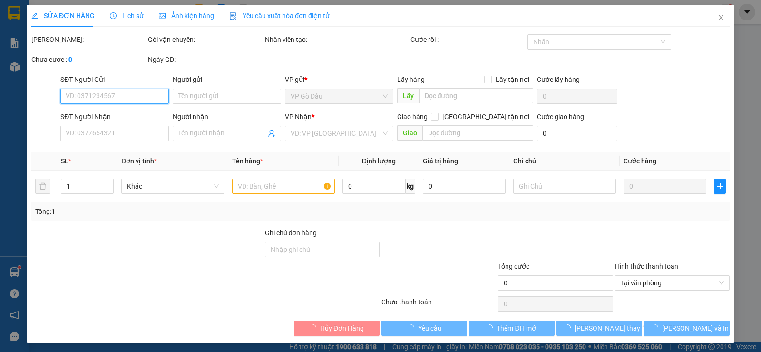
type input "0938153848"
type input "[PERSON_NAME]"
type input "0378138292"
type input "DUY"
type input "20.000"
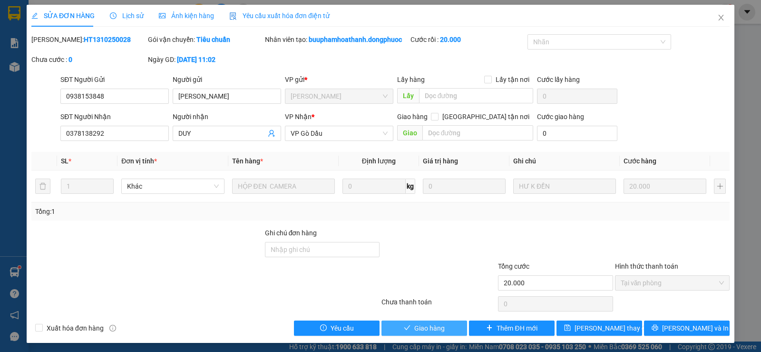
drag, startPoint x: 443, startPoint y: 329, endPoint x: 439, endPoint y: 325, distance: 6.1
click at [443, 329] on button "Giao hàng" at bounding box center [424, 327] width 86 height 15
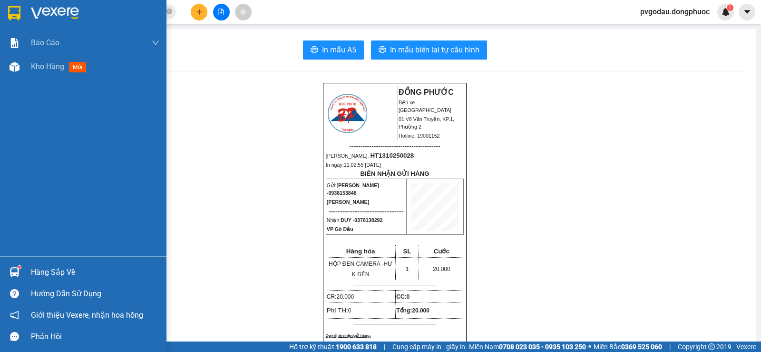
click at [48, 266] on div "Hàng sắp về" at bounding box center [95, 272] width 128 height 14
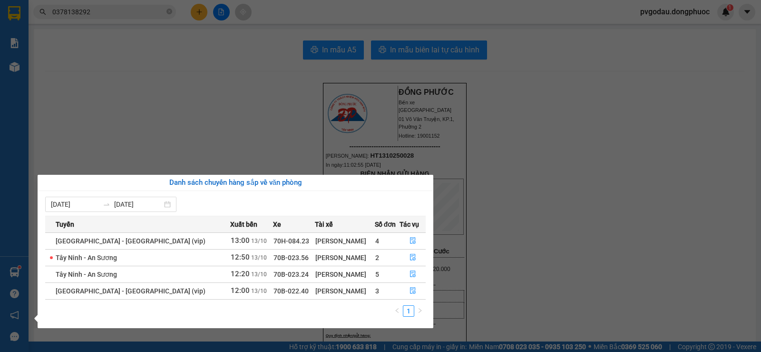
click at [181, 123] on section "Kết quả tìm kiếm ( 18 ) Bộ lọc Mã ĐH Trạng thái Món hàng Tổng cước Chưa cước Nh…" at bounding box center [380, 176] width 761 height 352
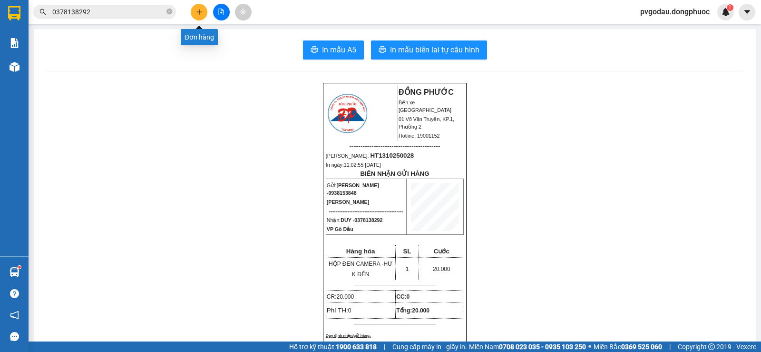
click at [202, 10] on icon "plus" at bounding box center [199, 12] width 7 height 7
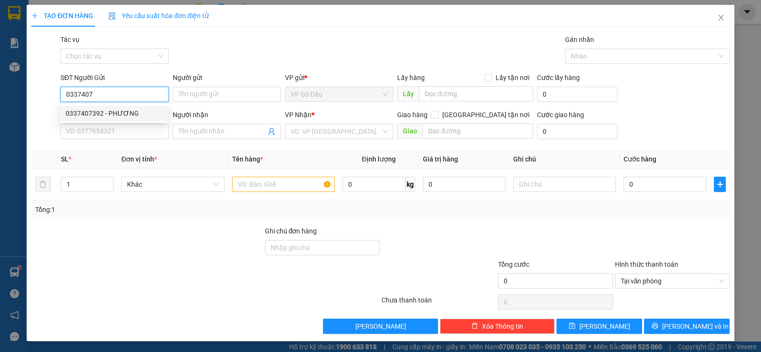
click at [132, 117] on div "0337407392 - PHƯƠNG" at bounding box center [114, 113] width 96 height 10
type input "0337407392"
type input "PHƯƠNG"
type input "0965770411"
type input "ĐÀO"
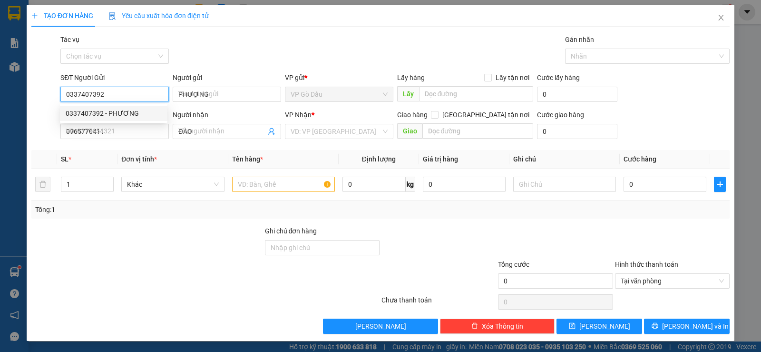
type input "20.000"
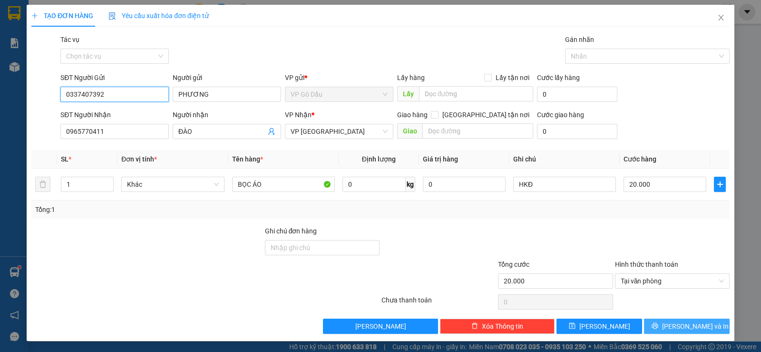
type input "0337407392"
click at [658, 325] on icon "printer" at bounding box center [655, 325] width 7 height 7
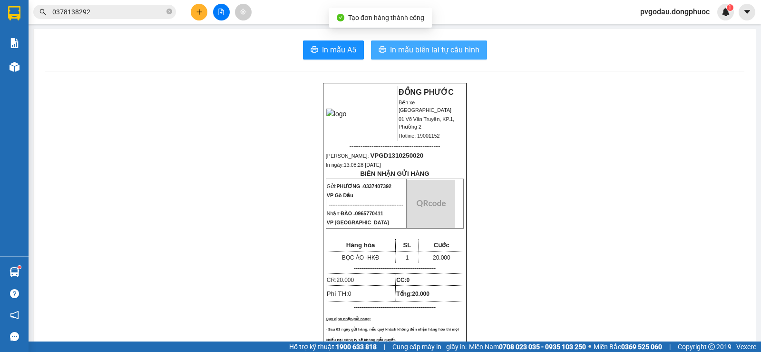
click at [412, 51] on span "In mẫu biên lai tự cấu hình" at bounding box center [434, 50] width 89 height 12
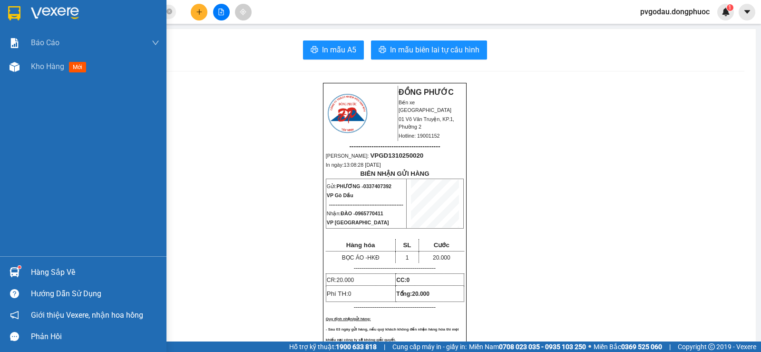
click at [43, 276] on div "Hàng sắp về" at bounding box center [95, 272] width 128 height 14
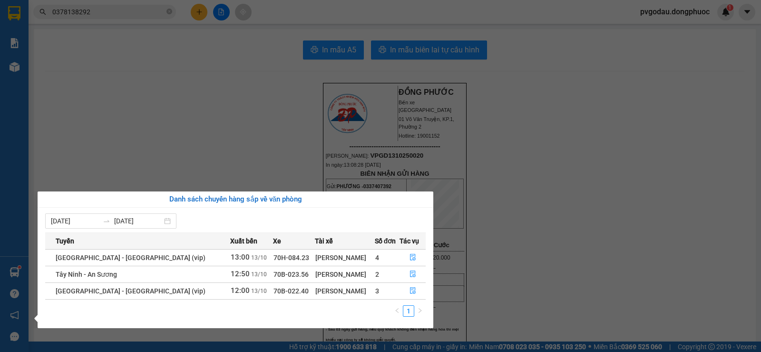
drag, startPoint x: 226, startPoint y: 130, endPoint x: 225, endPoint y: 143, distance: 12.4
click at [226, 132] on section "Kết quả tìm kiếm ( 18 ) Bộ lọc Mã ĐH Trạng thái Món hàng Tổng cước Chưa cước Nh…" at bounding box center [380, 176] width 761 height 352
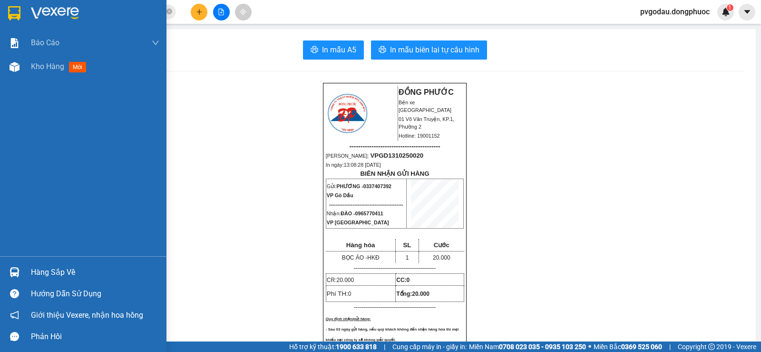
click at [32, 267] on div "Hàng sắp về" at bounding box center [95, 272] width 128 height 14
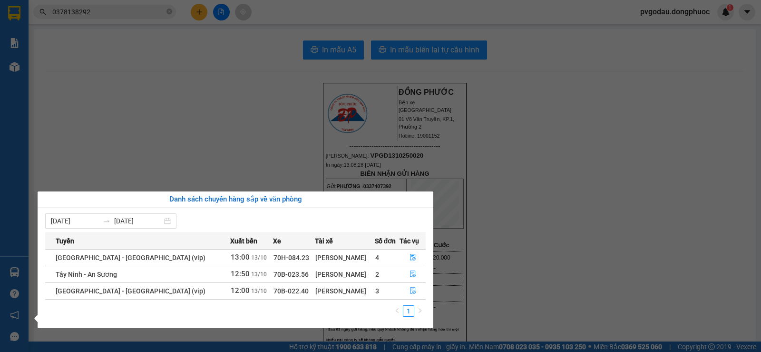
click at [185, 144] on section "Kết quả tìm kiếm ( 18 ) Bộ lọc Mã ĐH Trạng thái Món hàng Tổng cước Chưa cước Nh…" at bounding box center [380, 176] width 761 height 352
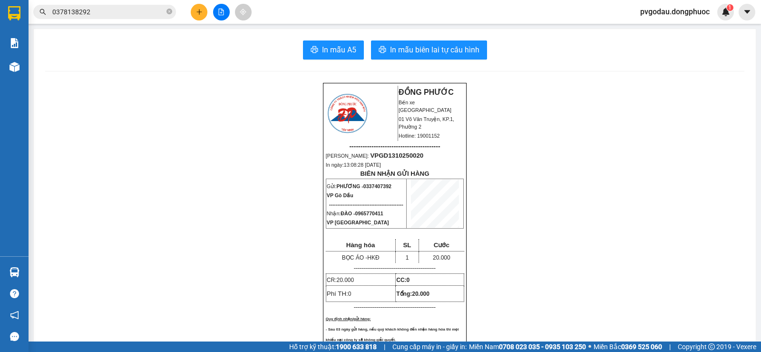
click at [168, 13] on icon "close-circle" at bounding box center [169, 12] width 6 height 6
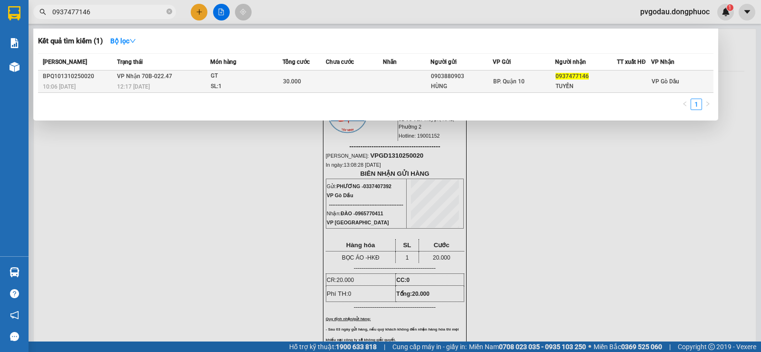
type input "0937477146"
click at [272, 81] on div "GT" at bounding box center [246, 76] width 71 height 10
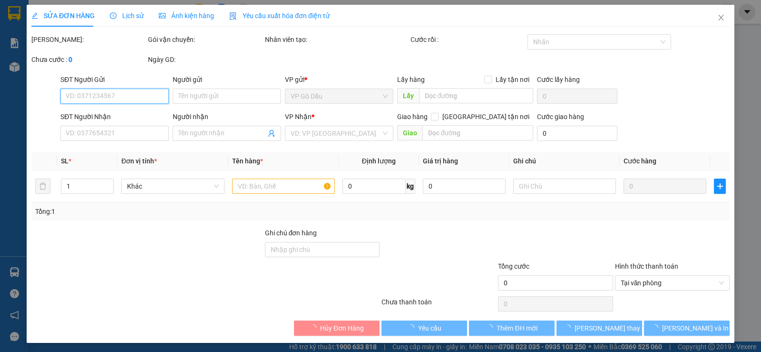
type input "0903880903"
type input "HÙNG"
type input "0937477146"
type input "TUYỀN"
type input "30.000"
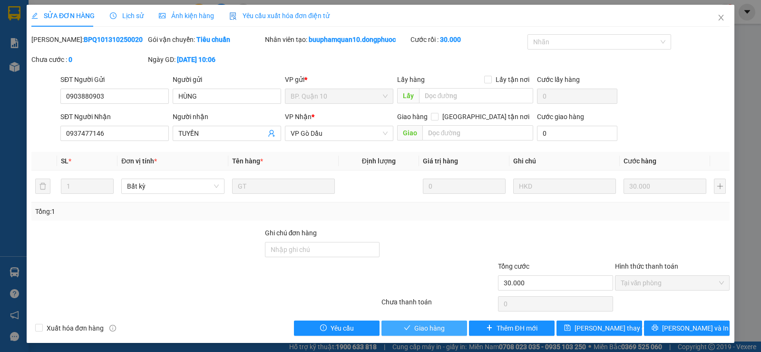
click at [427, 333] on button "Giao hàng" at bounding box center [424, 327] width 86 height 15
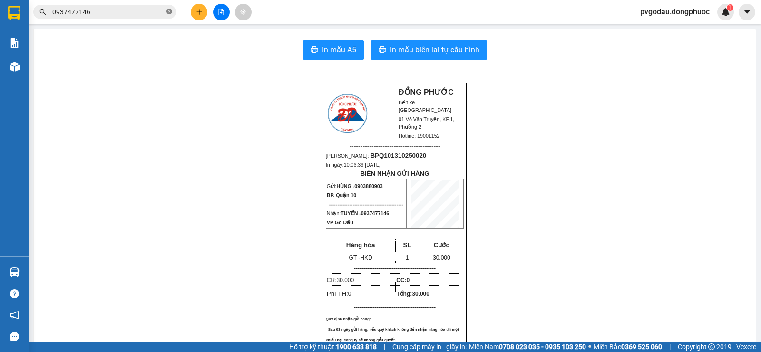
click at [169, 13] on icon "close-circle" at bounding box center [169, 12] width 6 height 6
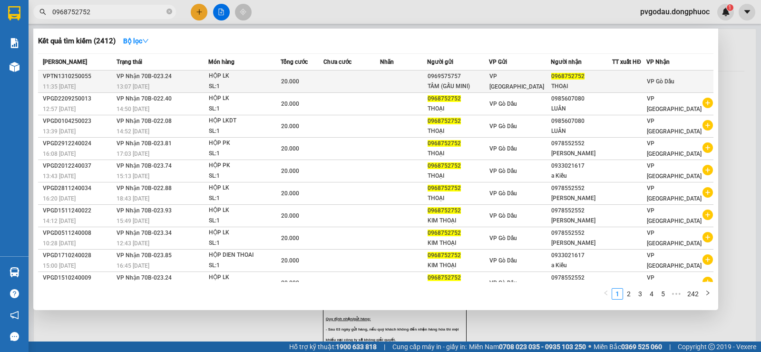
type input "0968752752"
click at [270, 82] on div "SL: 1" at bounding box center [244, 86] width 71 height 10
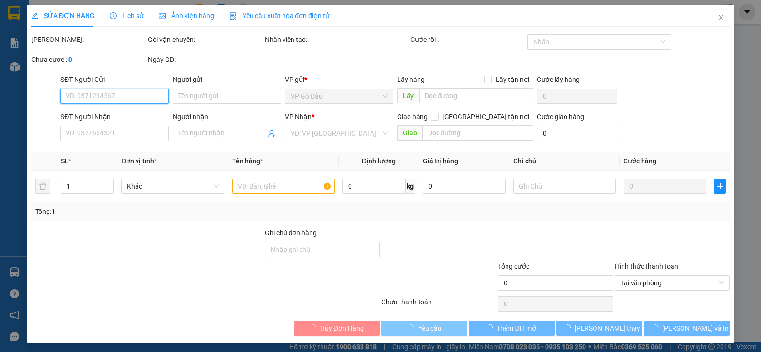
type input "0969575757"
type input "TÂM (GẤU MINI)"
type input "0968752752"
type input "THOẠI"
type input "20.000"
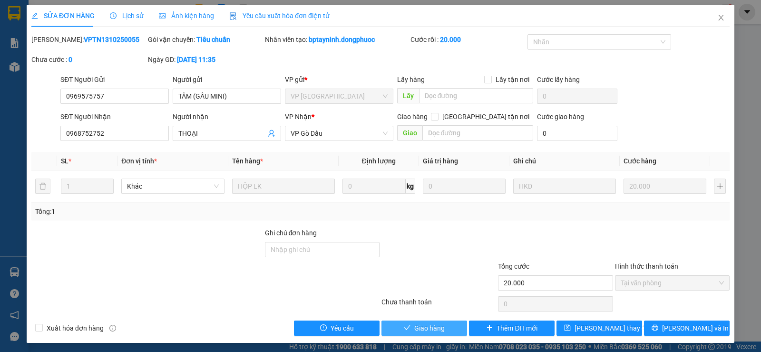
click at [414, 328] on span "Giao hàng" at bounding box center [429, 327] width 30 height 10
